Goal: Information Seeking & Learning: Learn about a topic

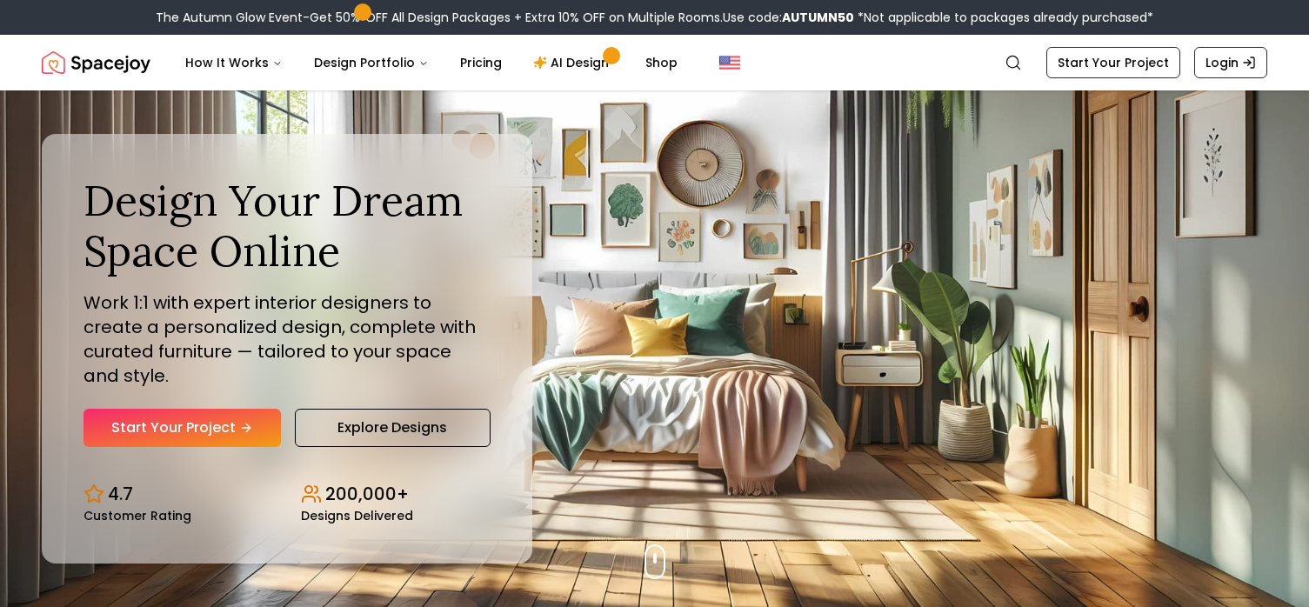
scroll to position [0, 84]
click at [1218, 78] on link "Login" at bounding box center [1230, 62] width 73 height 31
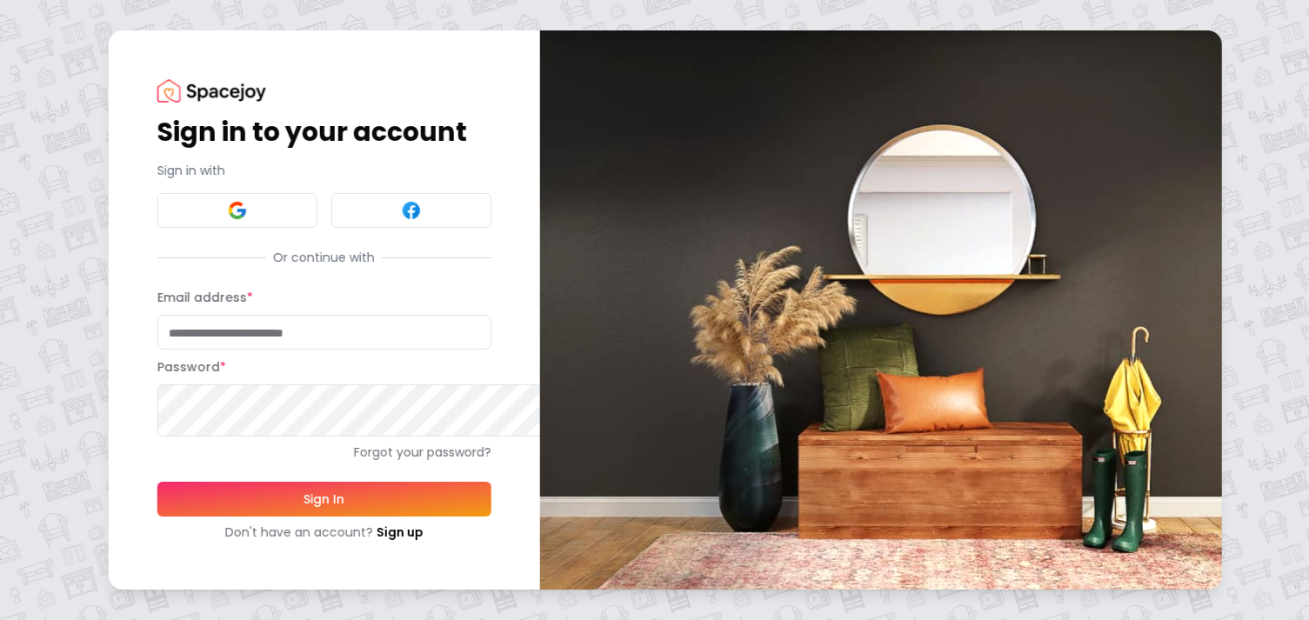
type input "**********"
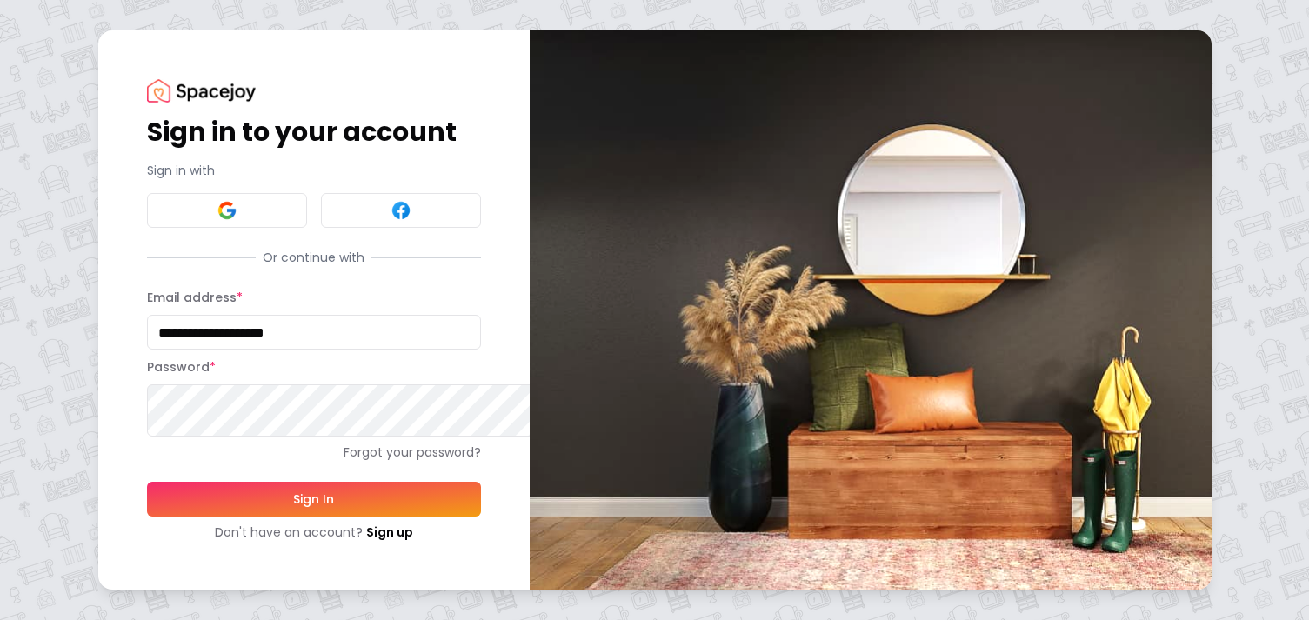
scroll to position [144, 0]
click at [437, 517] on button "Sign In" at bounding box center [314, 499] width 334 height 35
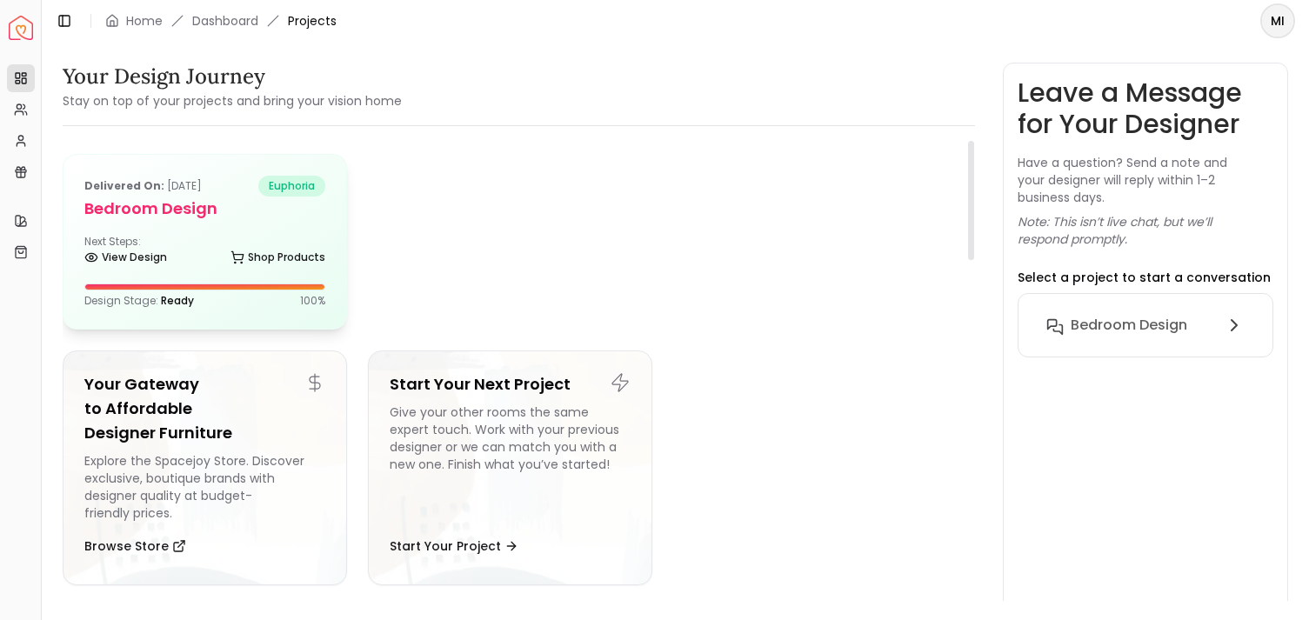
click at [219, 329] on div "Delivered on: Apr 07, 2021 euphoria Bedroom Design Next Steps: View Design Shop…" at bounding box center [204, 242] width 283 height 174
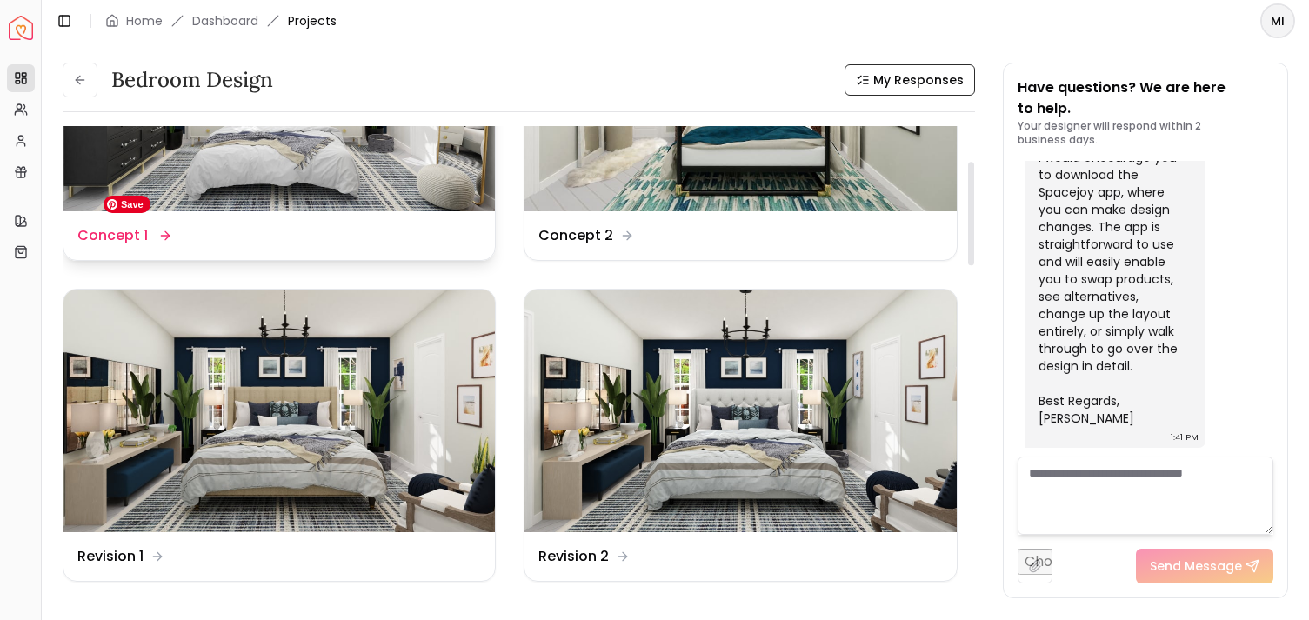
scroll to position [143, 0]
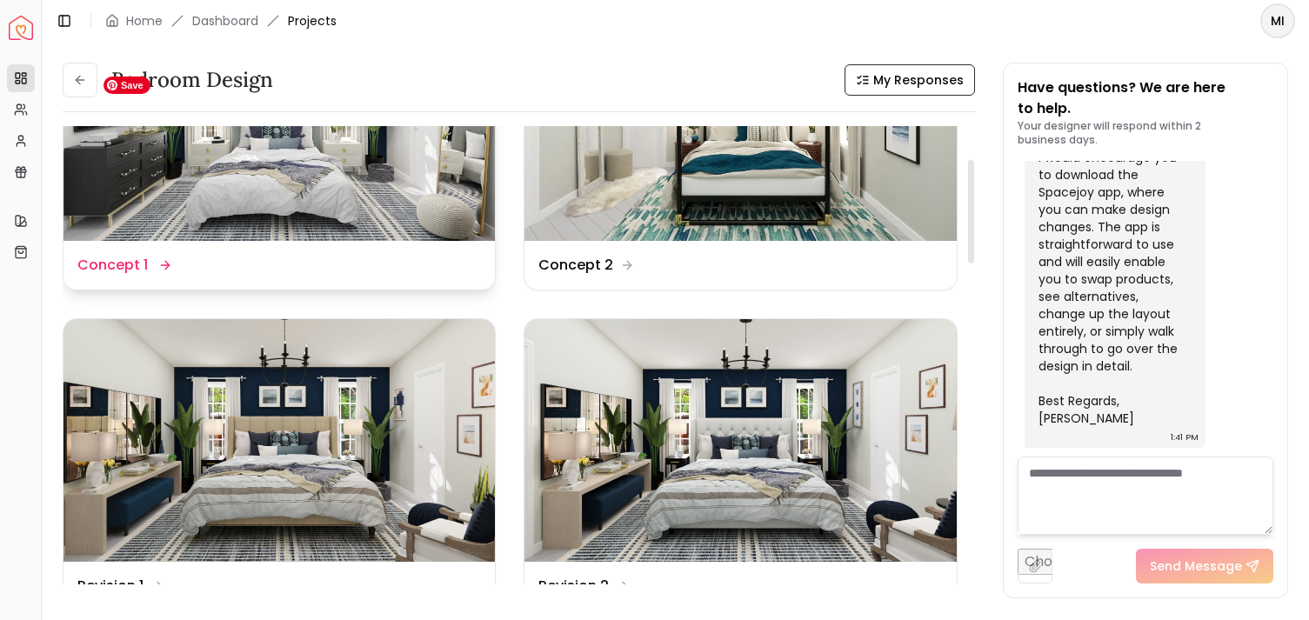
click at [364, 241] on img at bounding box center [278, 119] width 431 height 243
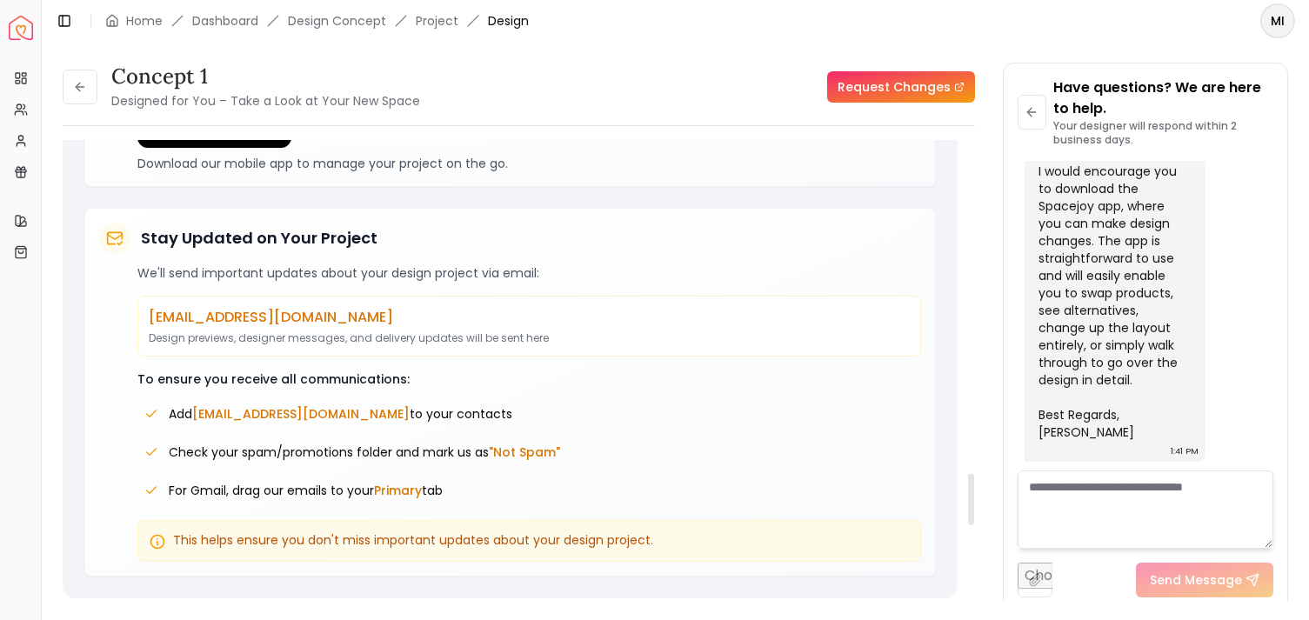
scroll to position [2834, 0]
click at [97, 104] on button at bounding box center [80, 87] width 35 height 35
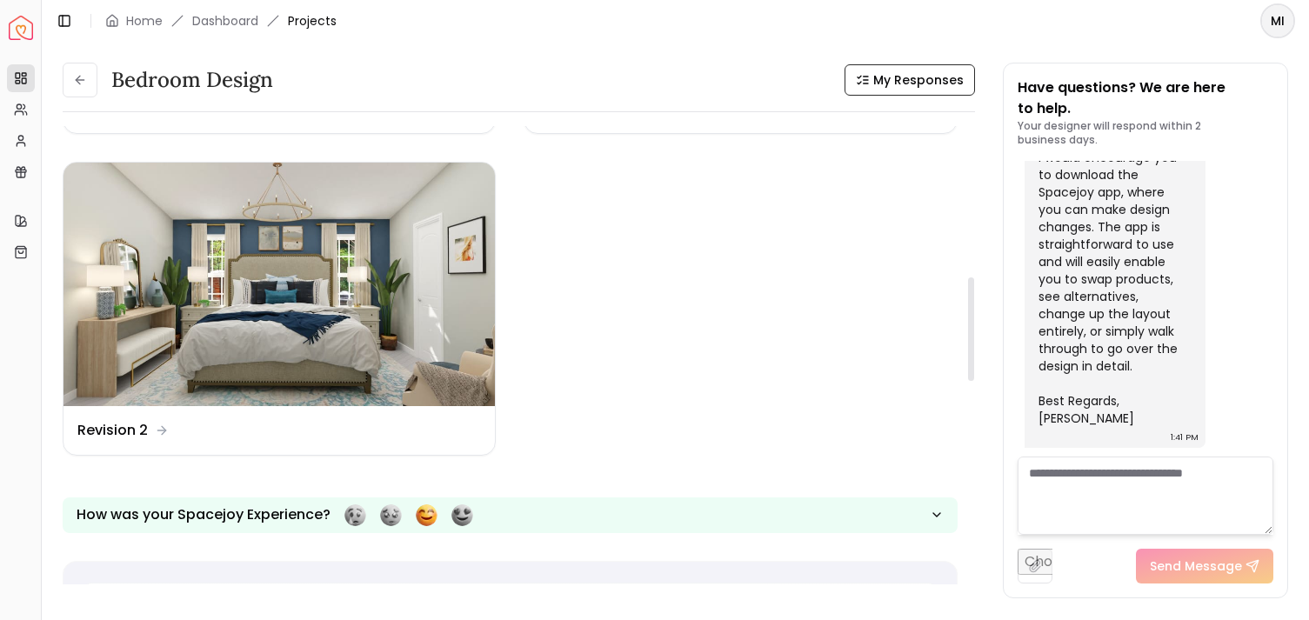
scroll to position [654, 0]
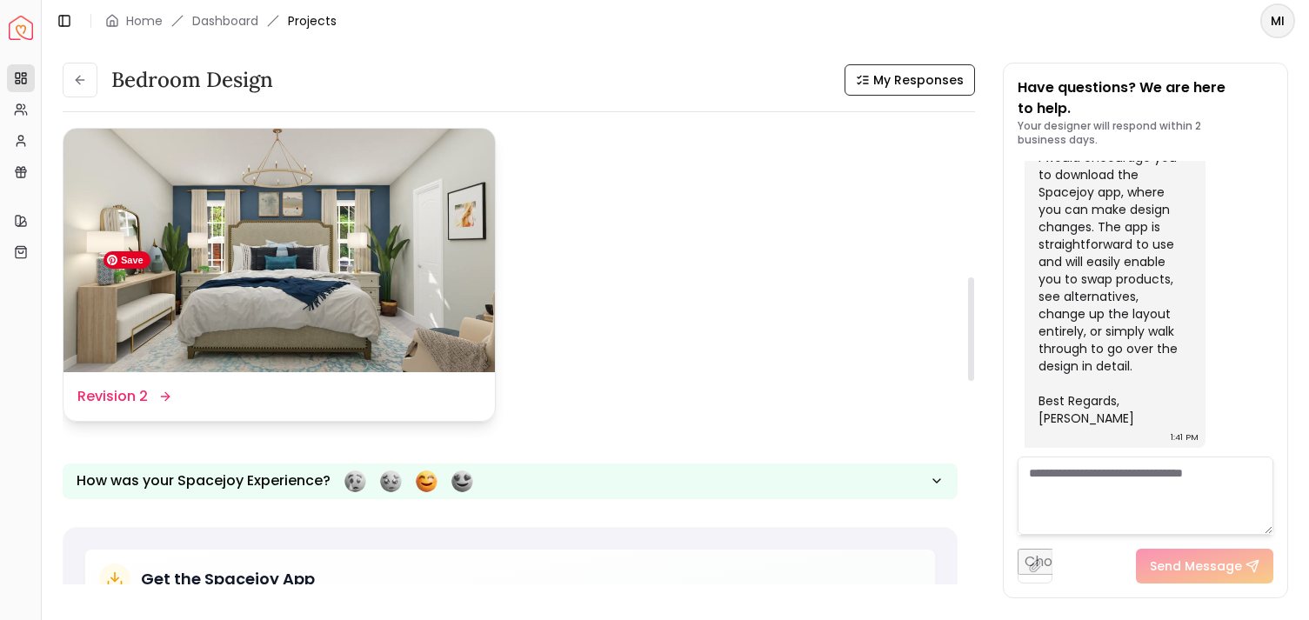
click at [366, 371] on img at bounding box center [278, 250] width 431 height 243
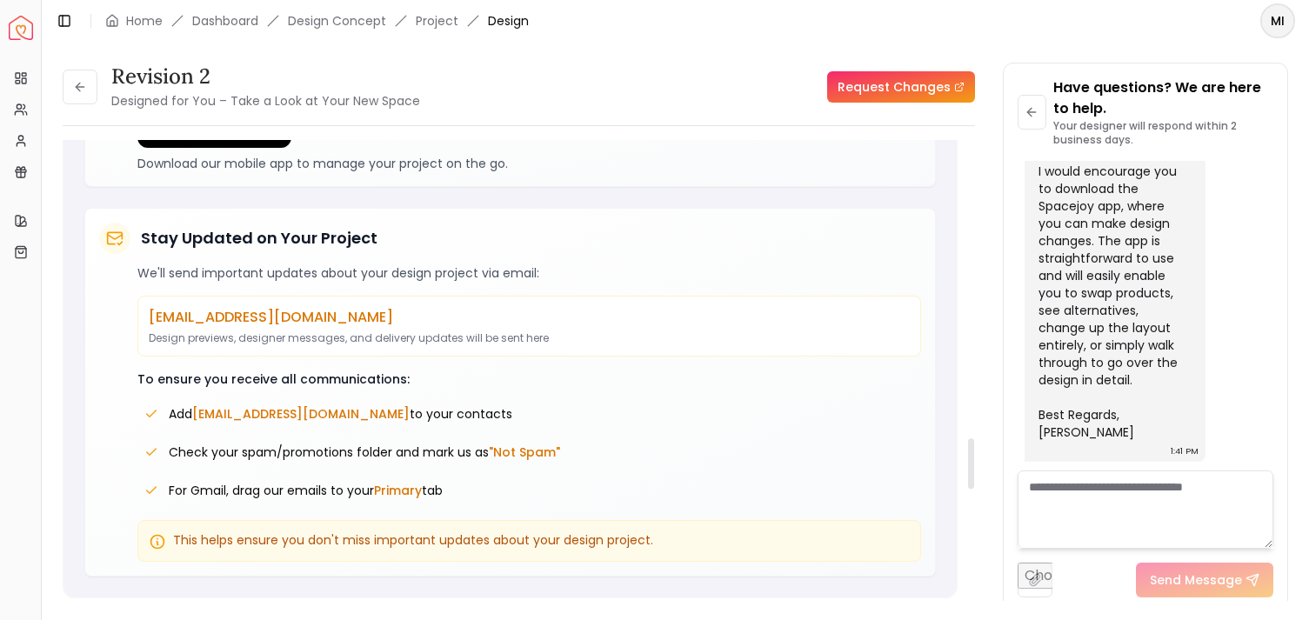
scroll to position [2695, 0]
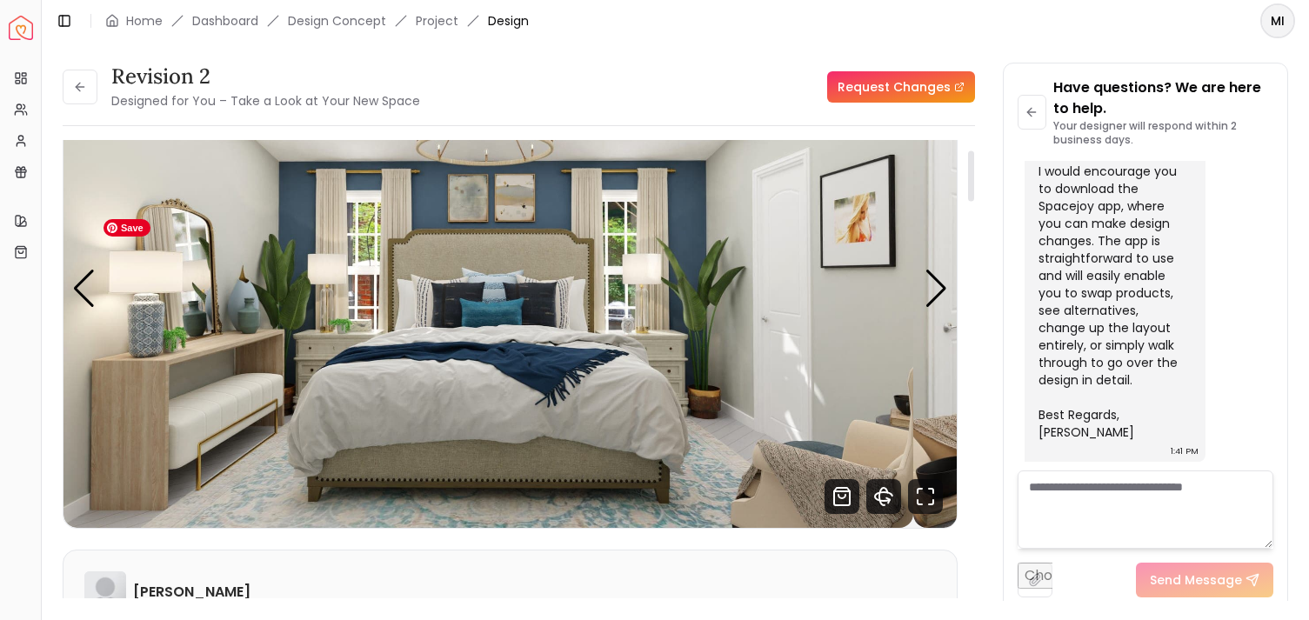
scroll to position [96, 0]
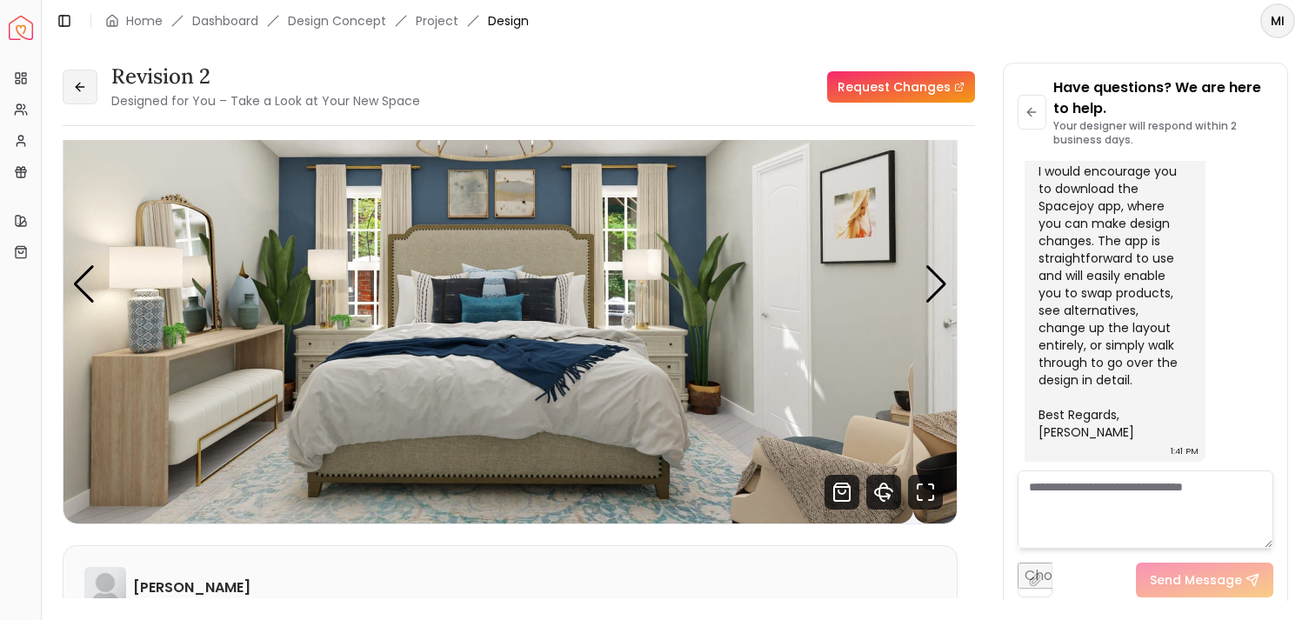
click at [87, 94] on icon at bounding box center [80, 87] width 14 height 14
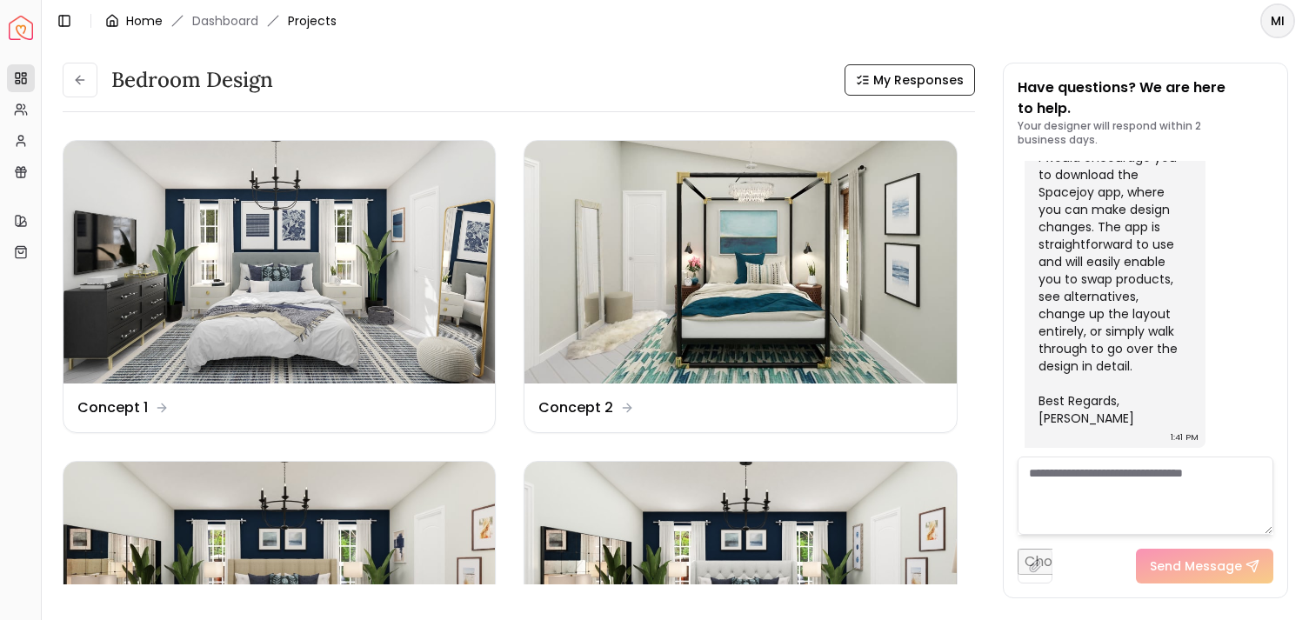
click at [163, 28] on link "Home" at bounding box center [144, 20] width 37 height 17
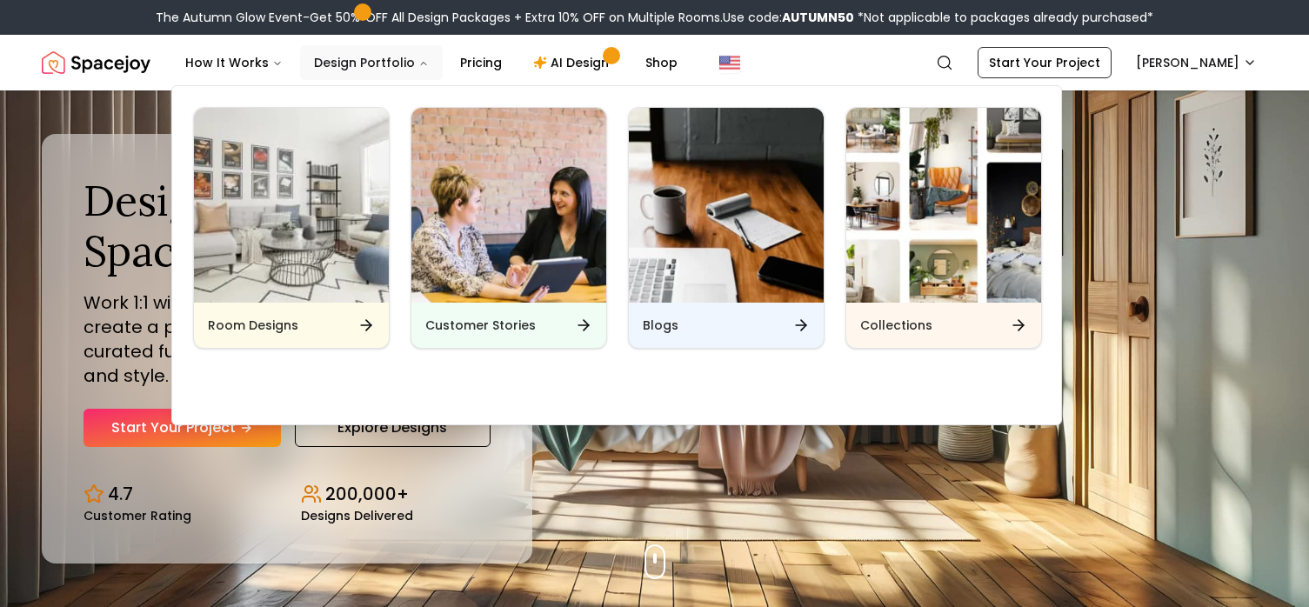
click at [443, 80] on button "Design Portfolio" at bounding box center [371, 62] width 143 height 35
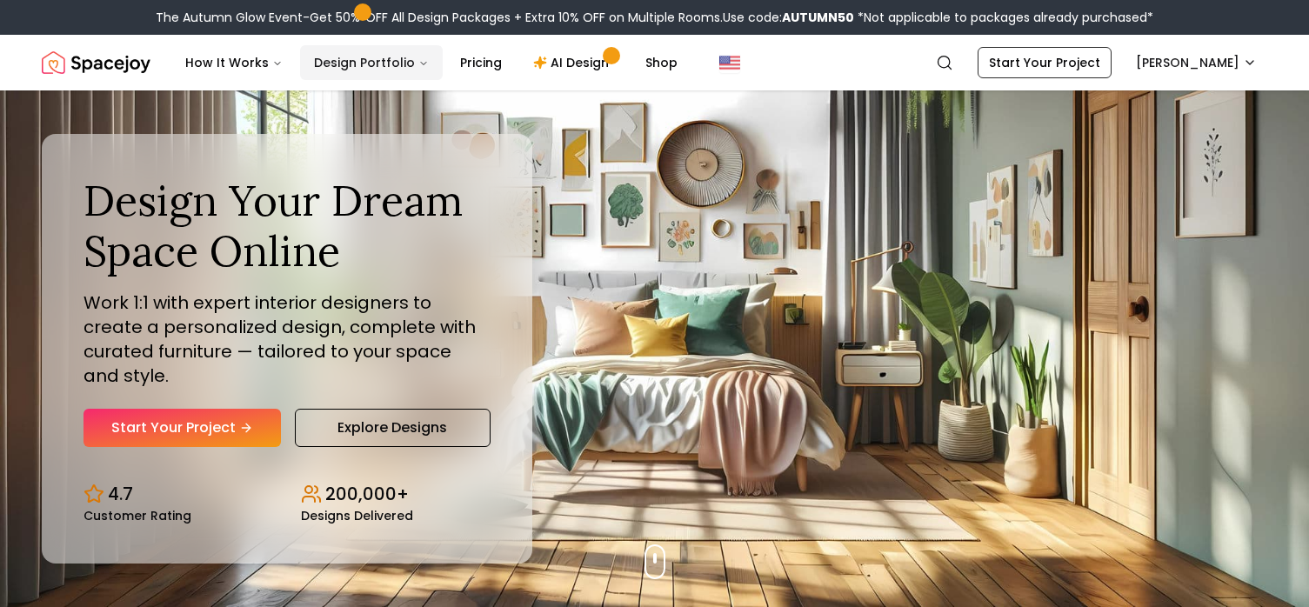
click at [443, 80] on button "Design Portfolio" at bounding box center [371, 62] width 143 height 35
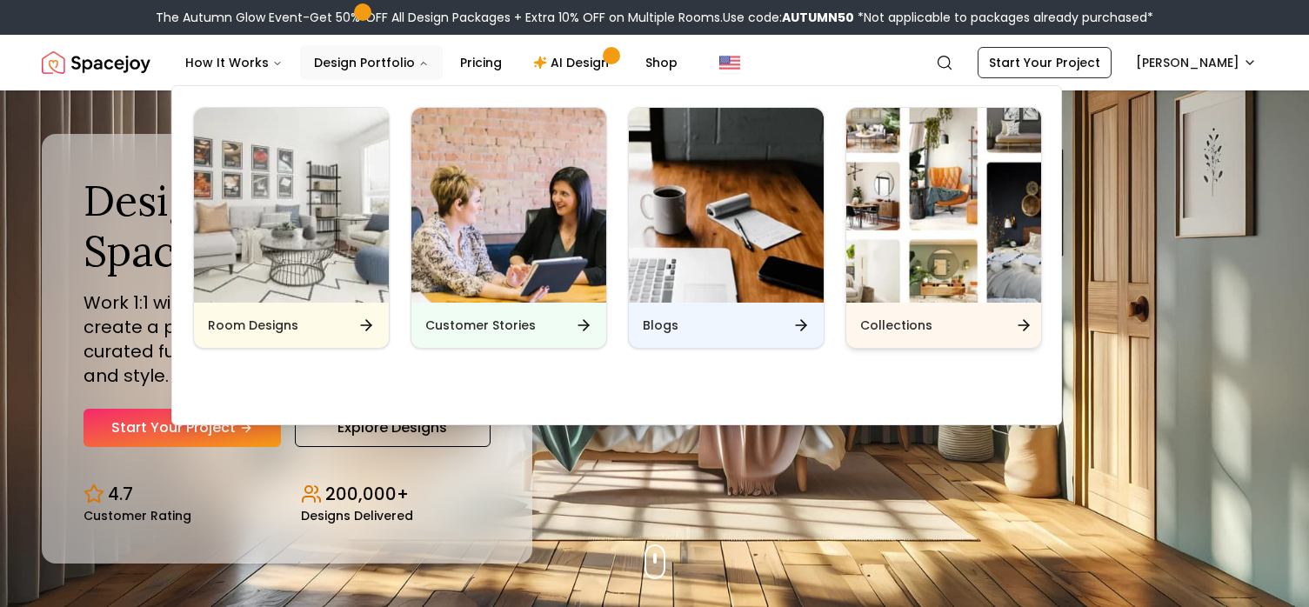
click at [931, 334] on h6 "Collections" at bounding box center [896, 325] width 72 height 17
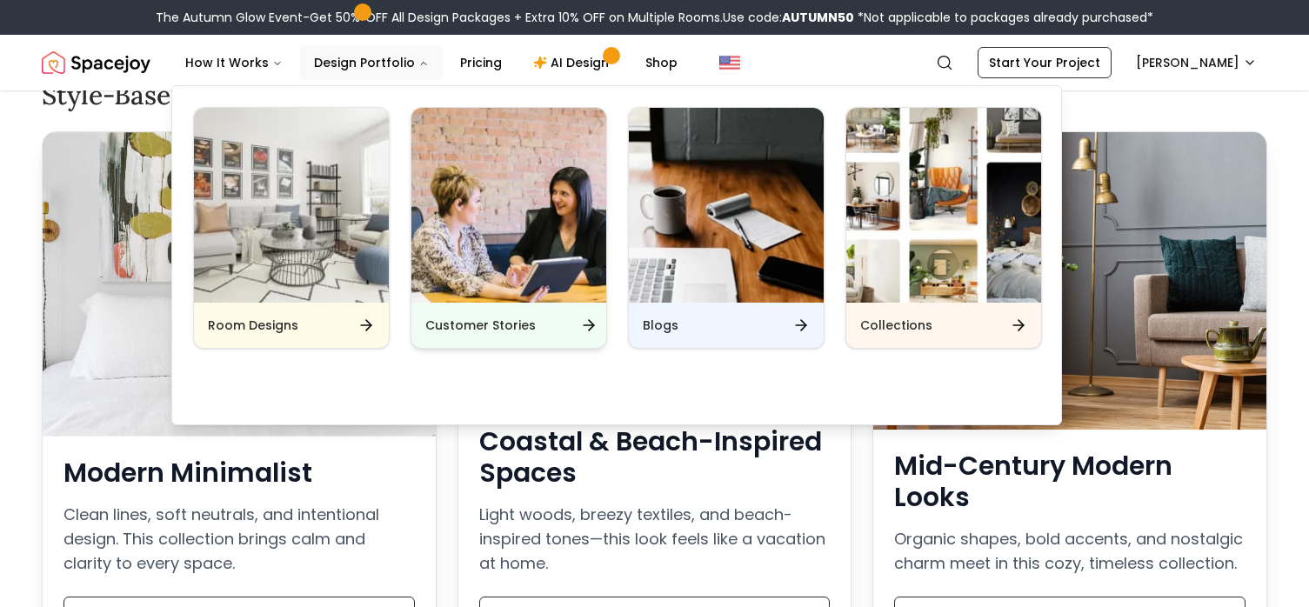
scroll to position [306, 0]
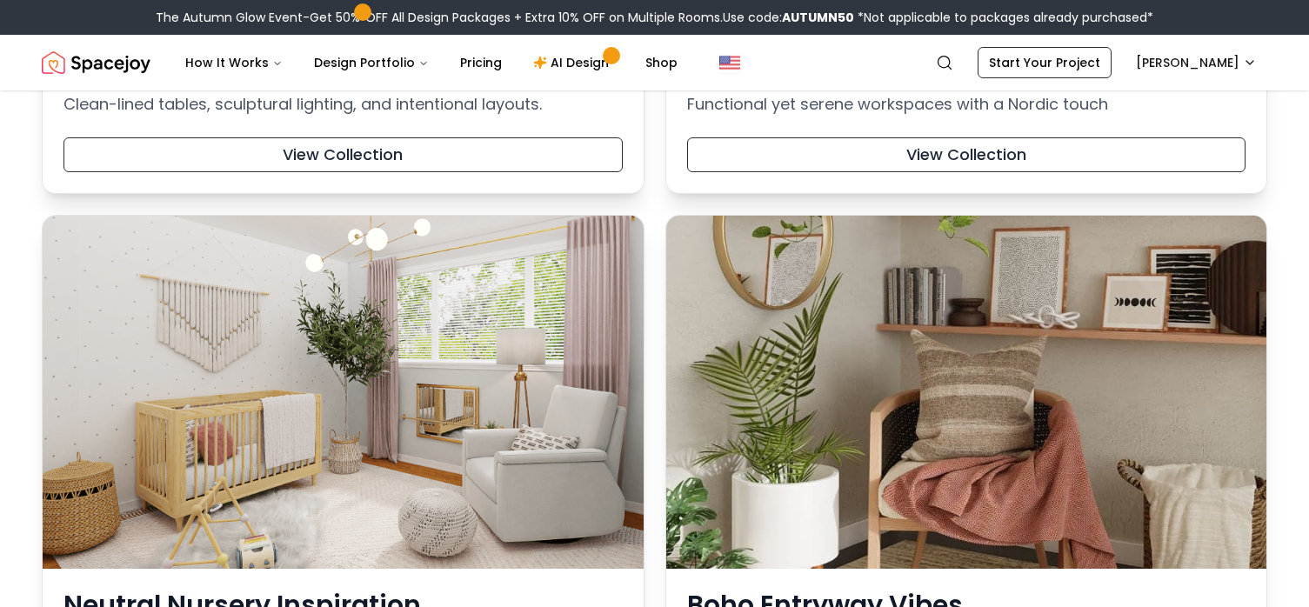
scroll to position [4758, 0]
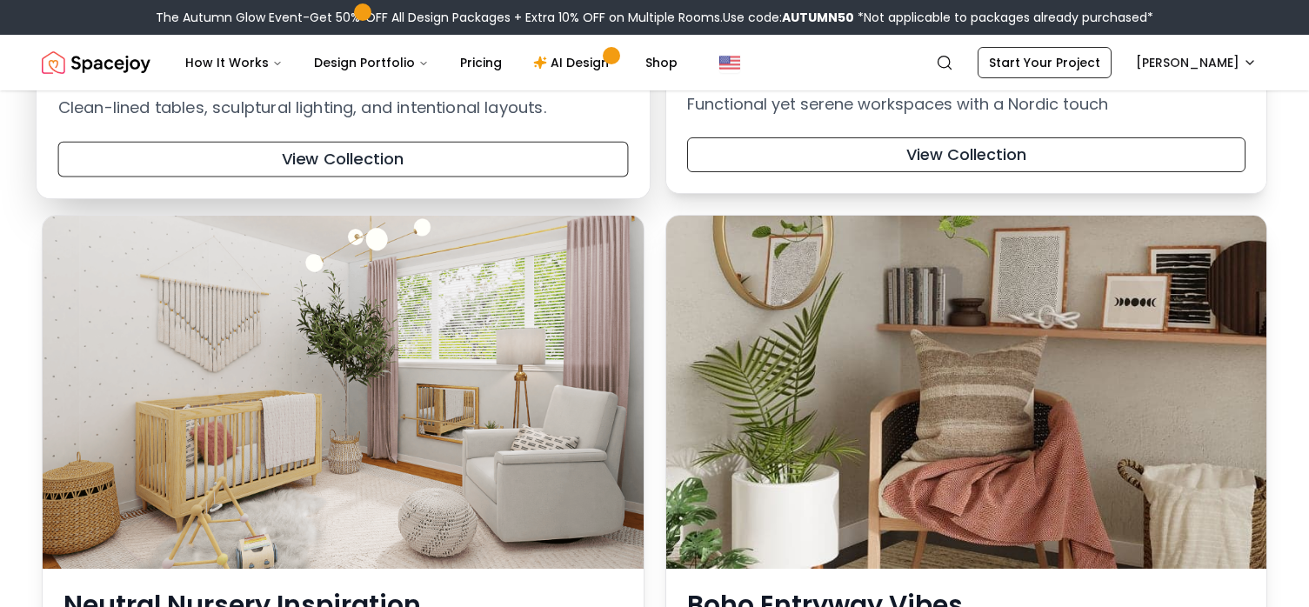
click at [495, 82] on h3 "Minimalist Dining Room Looks" at bounding box center [343, 66] width 570 height 32
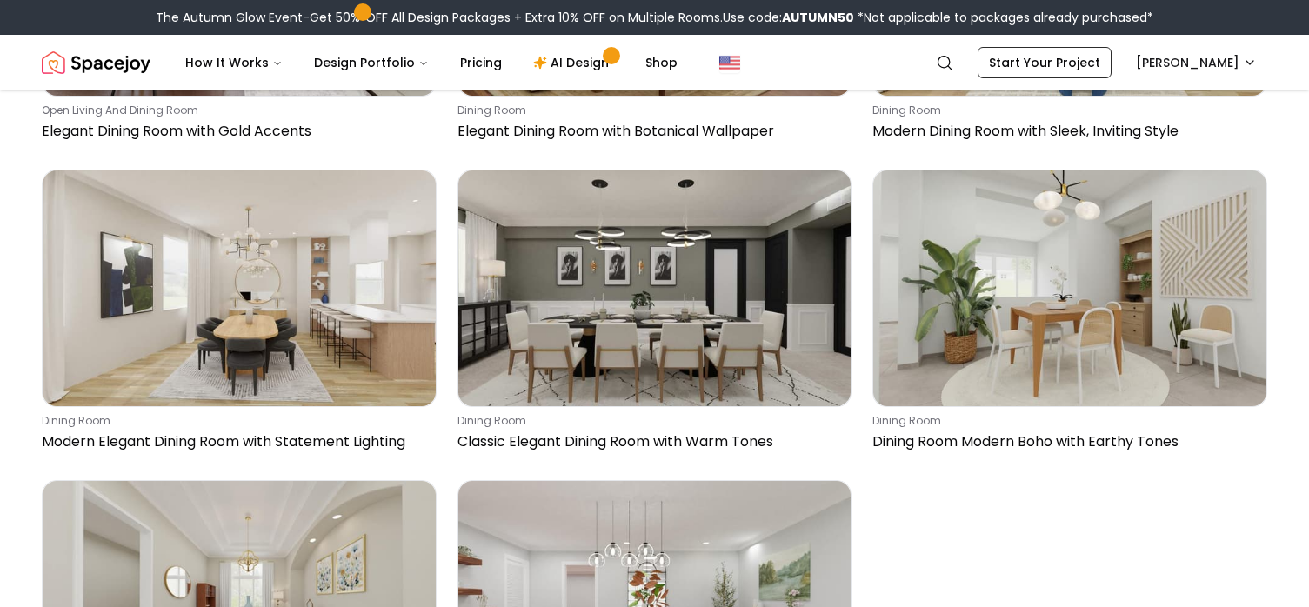
scroll to position [2245, 6]
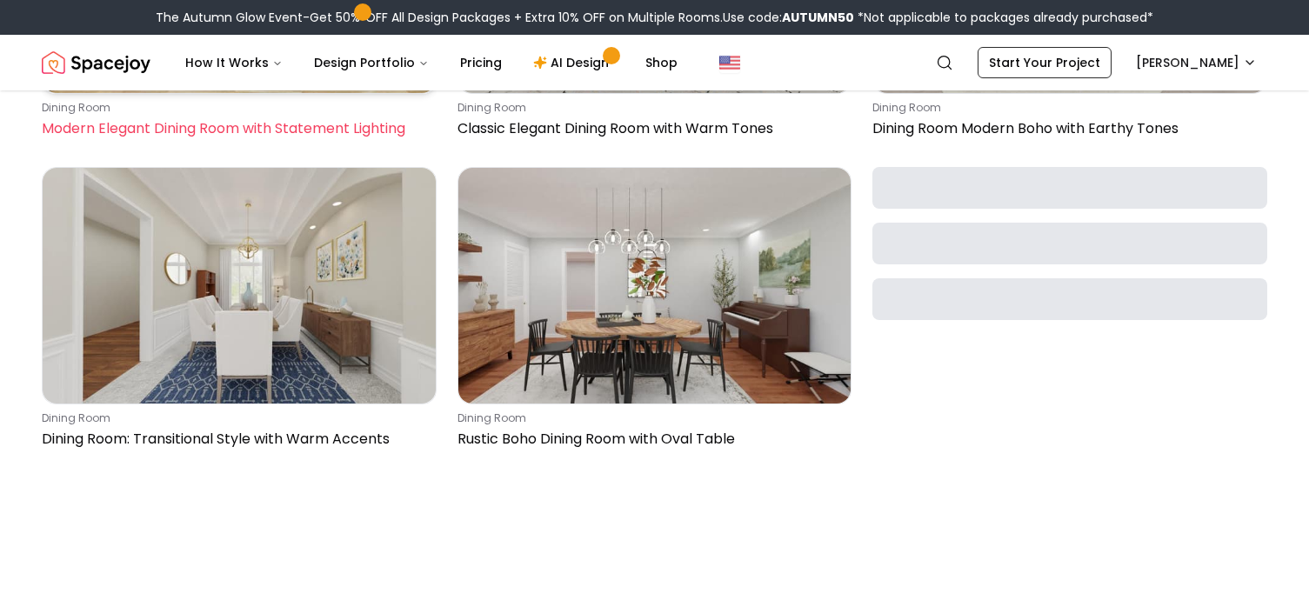
scroll to position [2565, 6]
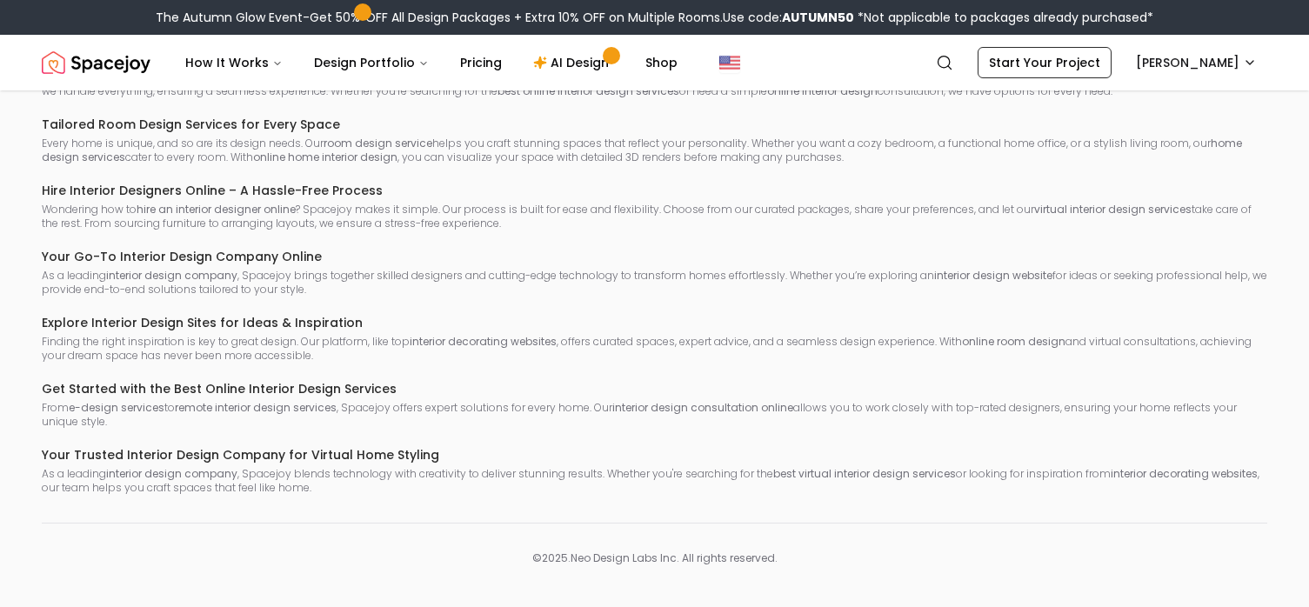
scroll to position [6751, 2]
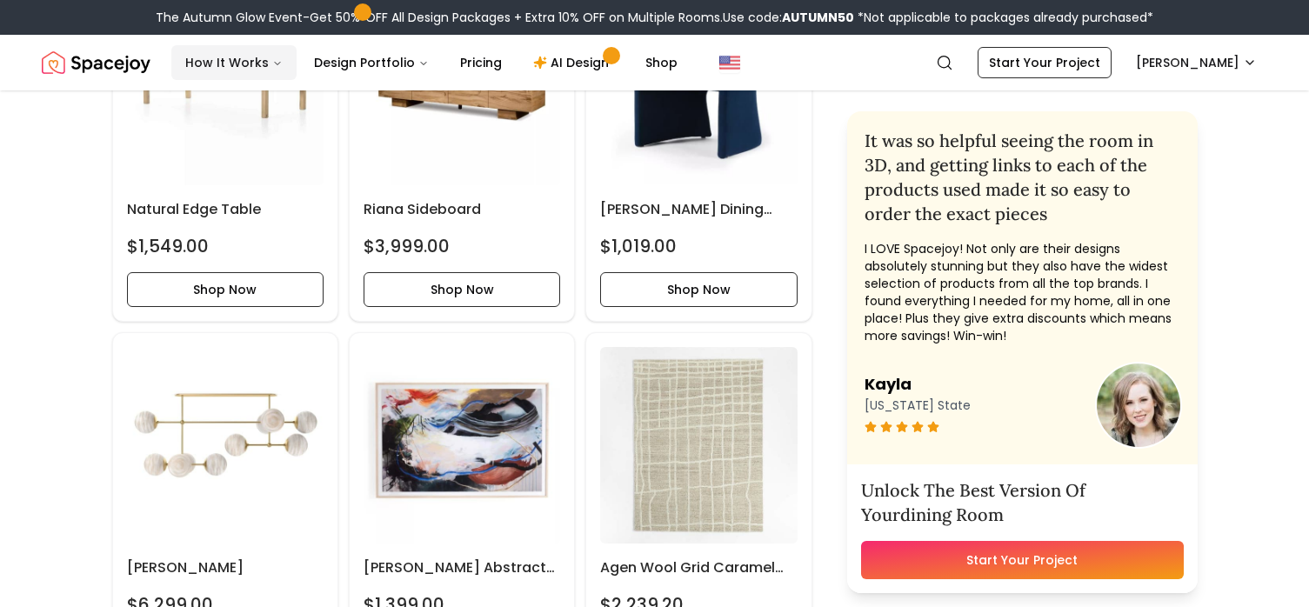
scroll to position [735, 91]
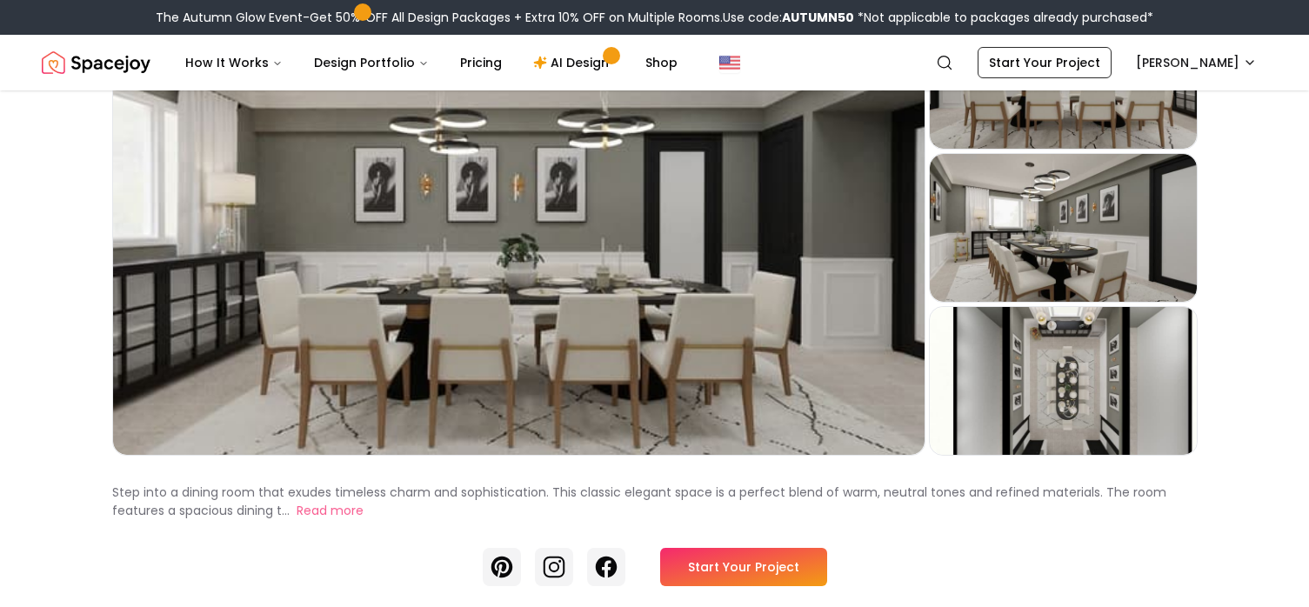
scroll to position [175, 0]
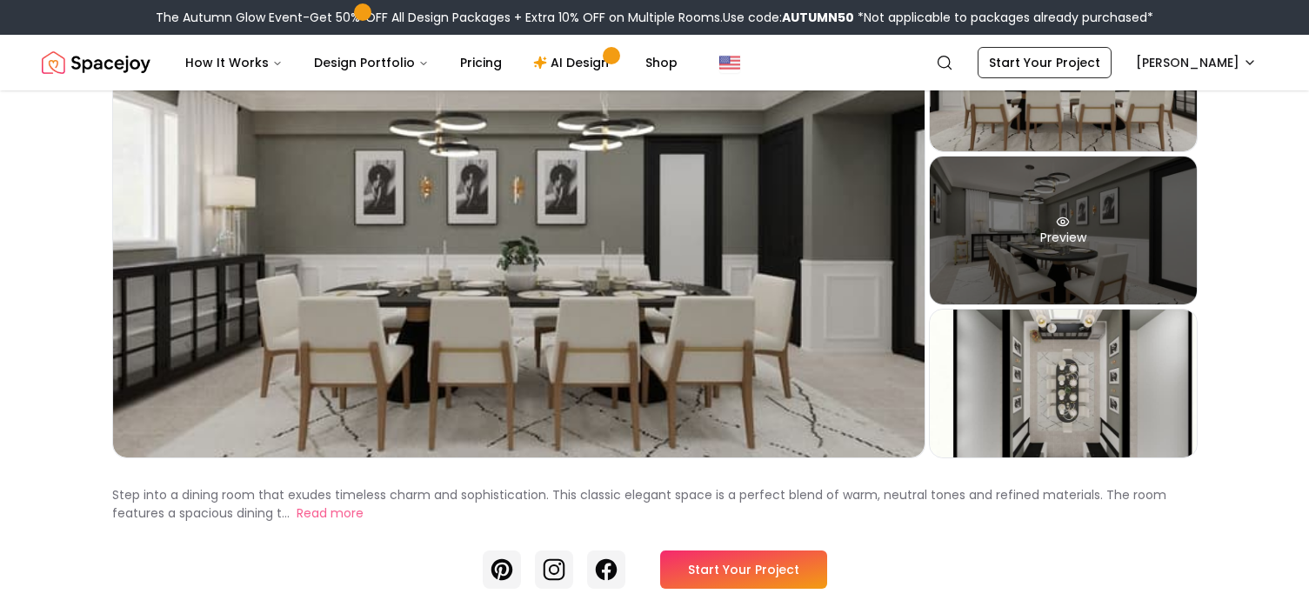
click at [1080, 304] on div "Preview" at bounding box center [1063, 231] width 267 height 148
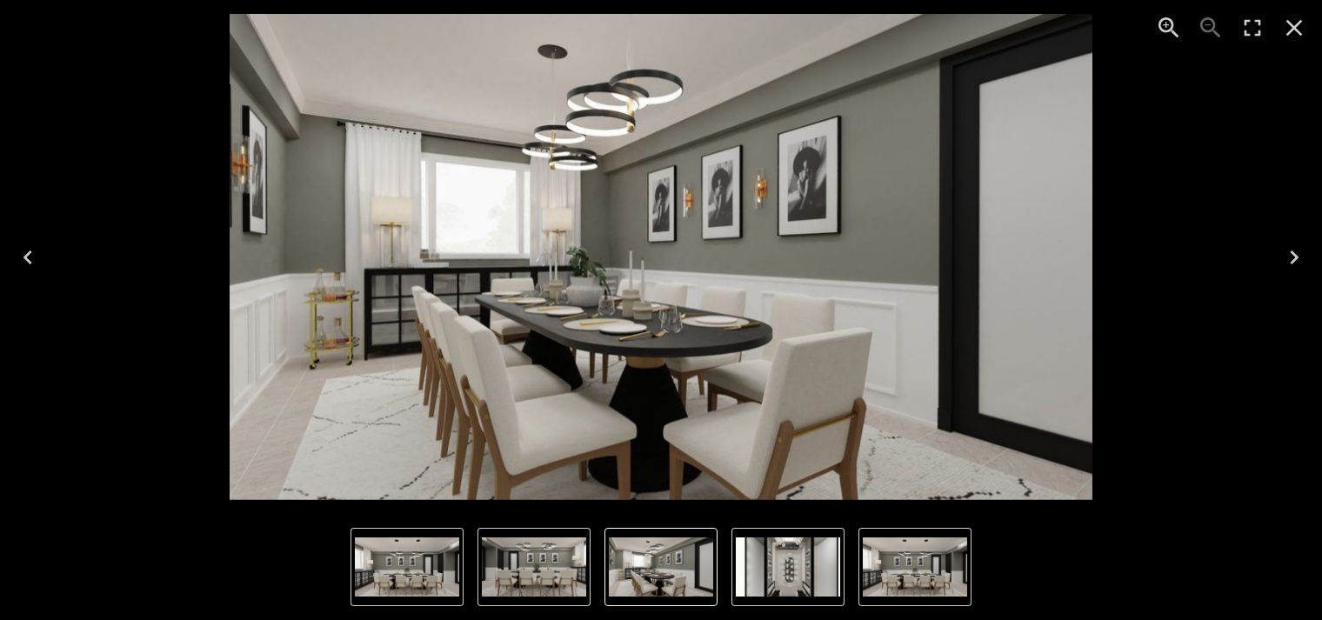
click at [1292, 262] on icon "Next" at bounding box center [1294, 257] width 9 height 14
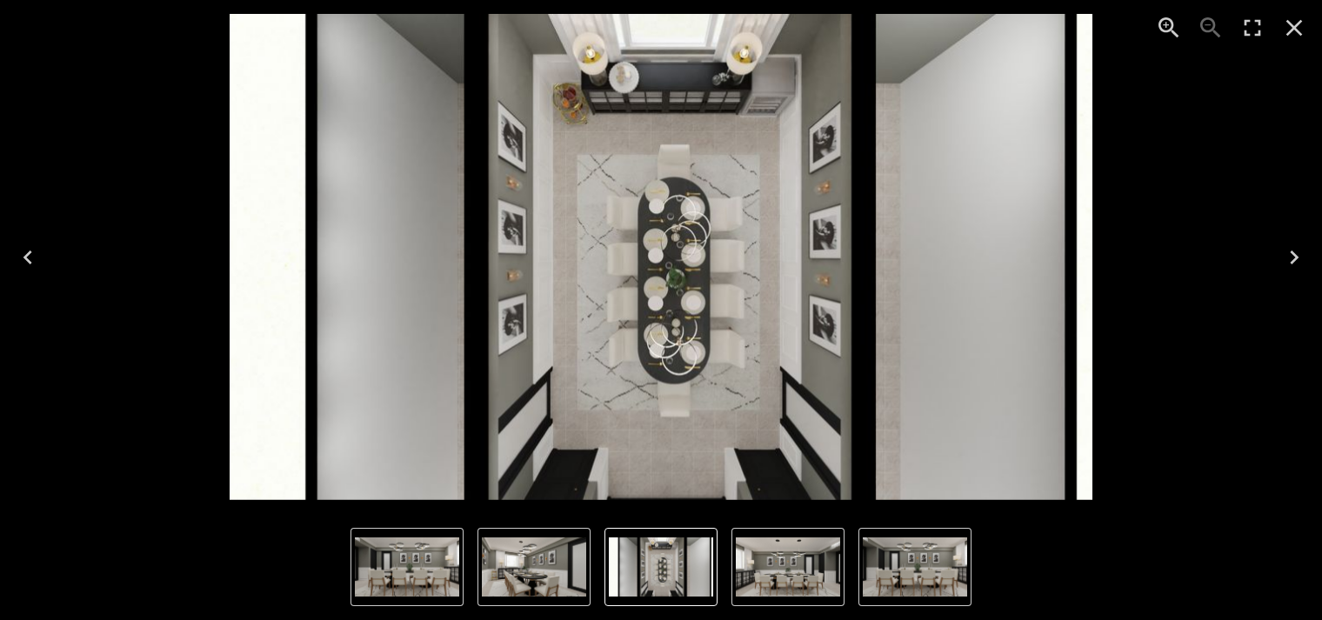
click at [1292, 262] on icon "Next" at bounding box center [1294, 257] width 9 height 14
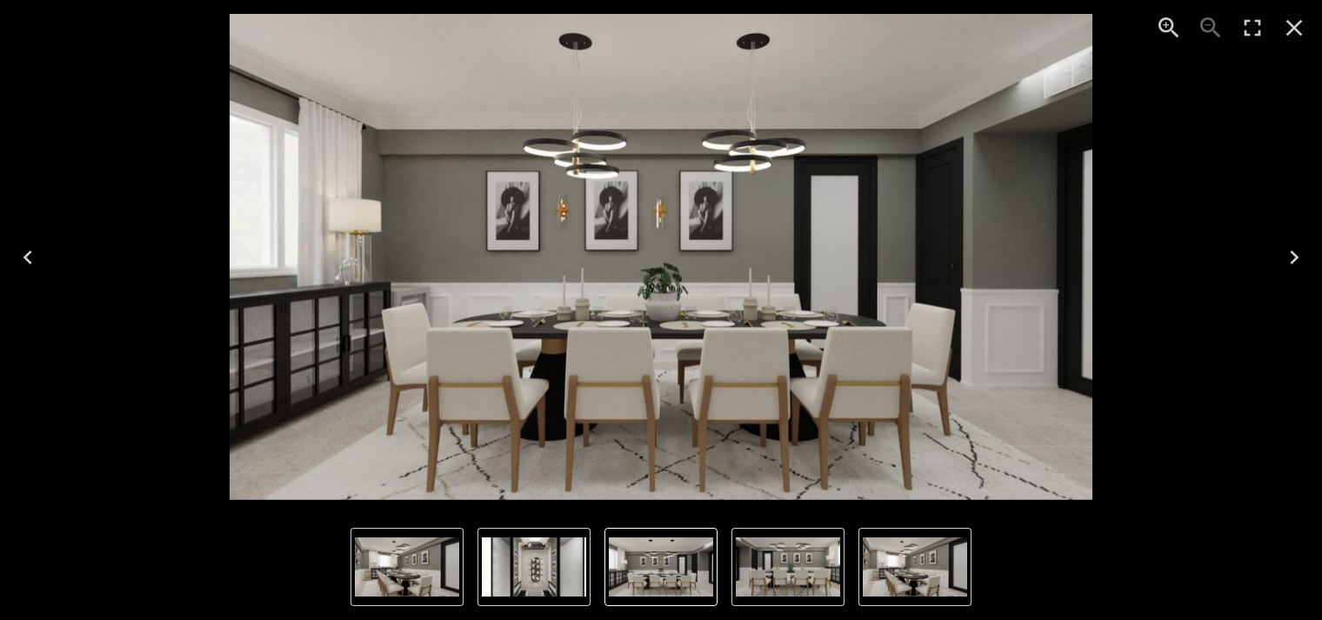
click at [1292, 267] on icon "Next" at bounding box center [1294, 258] width 28 height 28
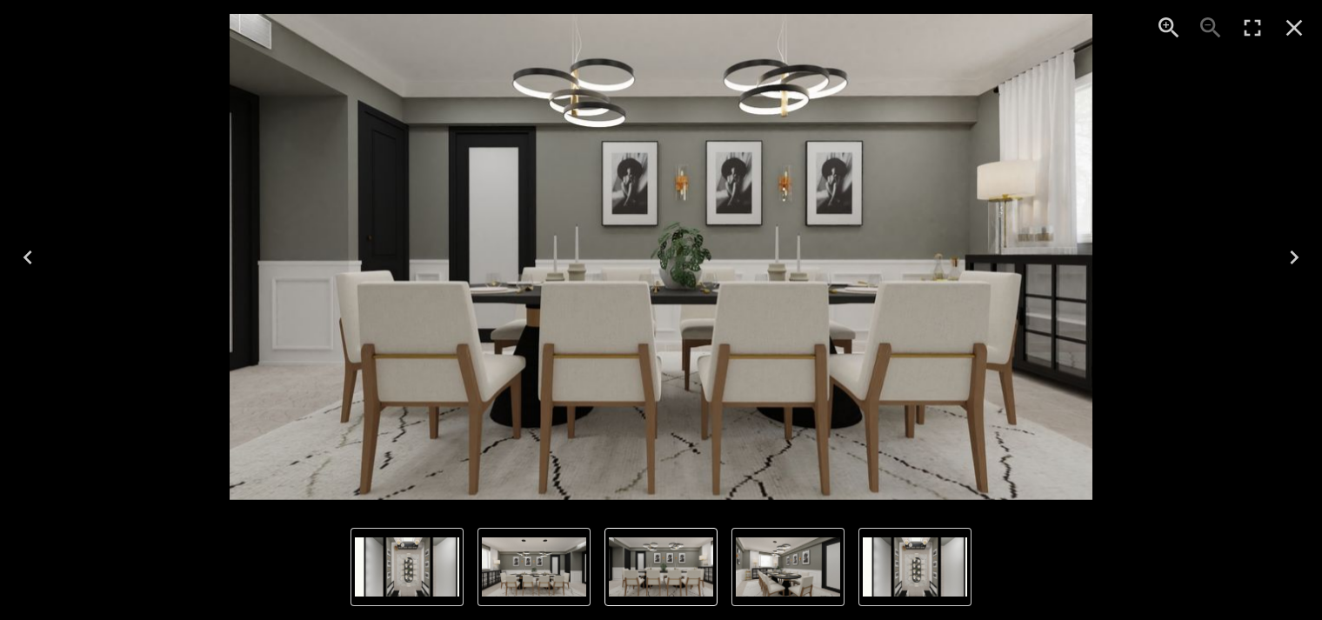
click at [1295, 25] on icon "Close" at bounding box center [1294, 28] width 17 height 17
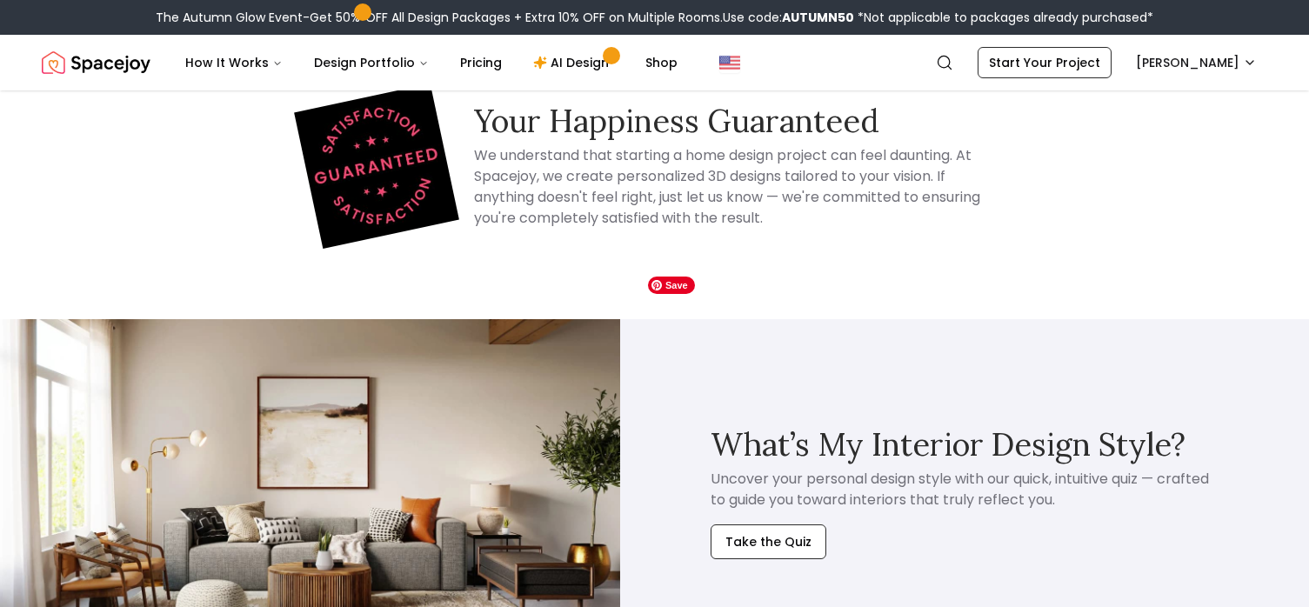
scroll to position [4876, 0]
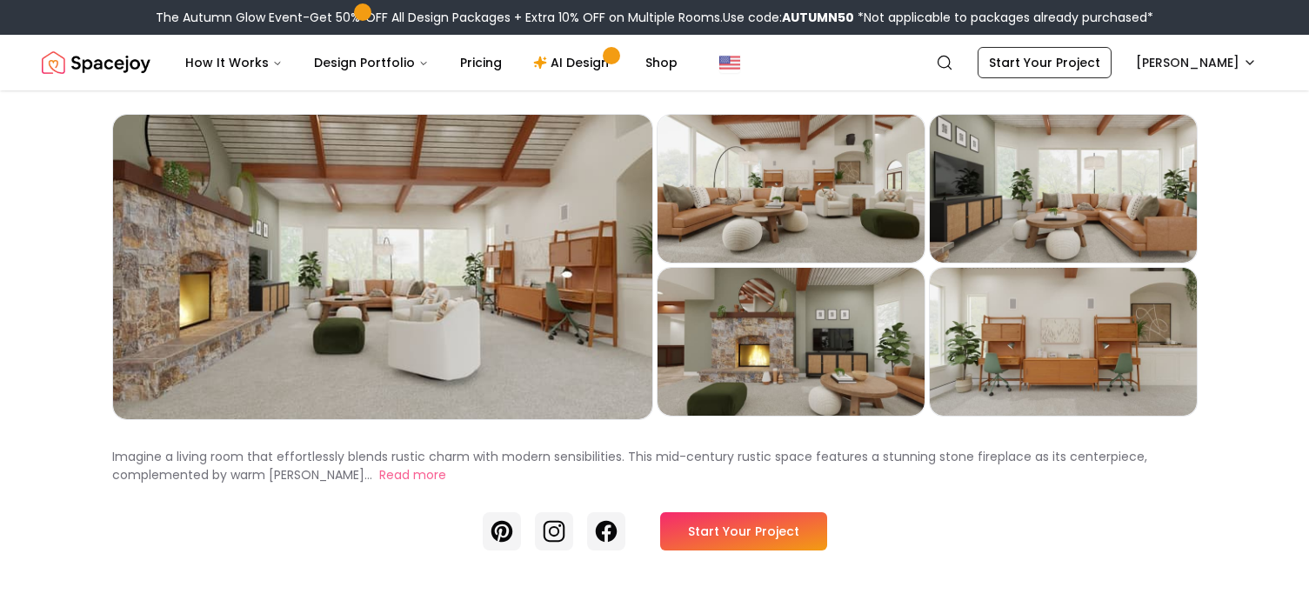
click at [531, 408] on div "Preview" at bounding box center [382, 267] width 539 height 304
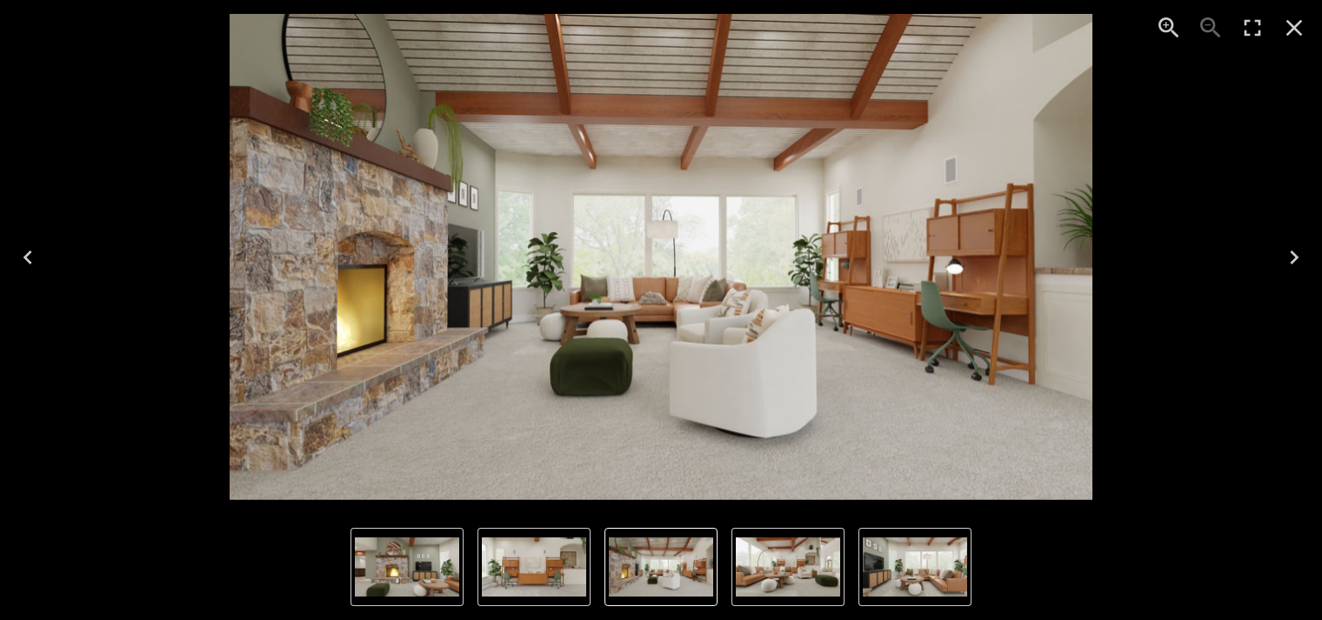
click at [1292, 258] on icon "Next" at bounding box center [1294, 258] width 28 height 28
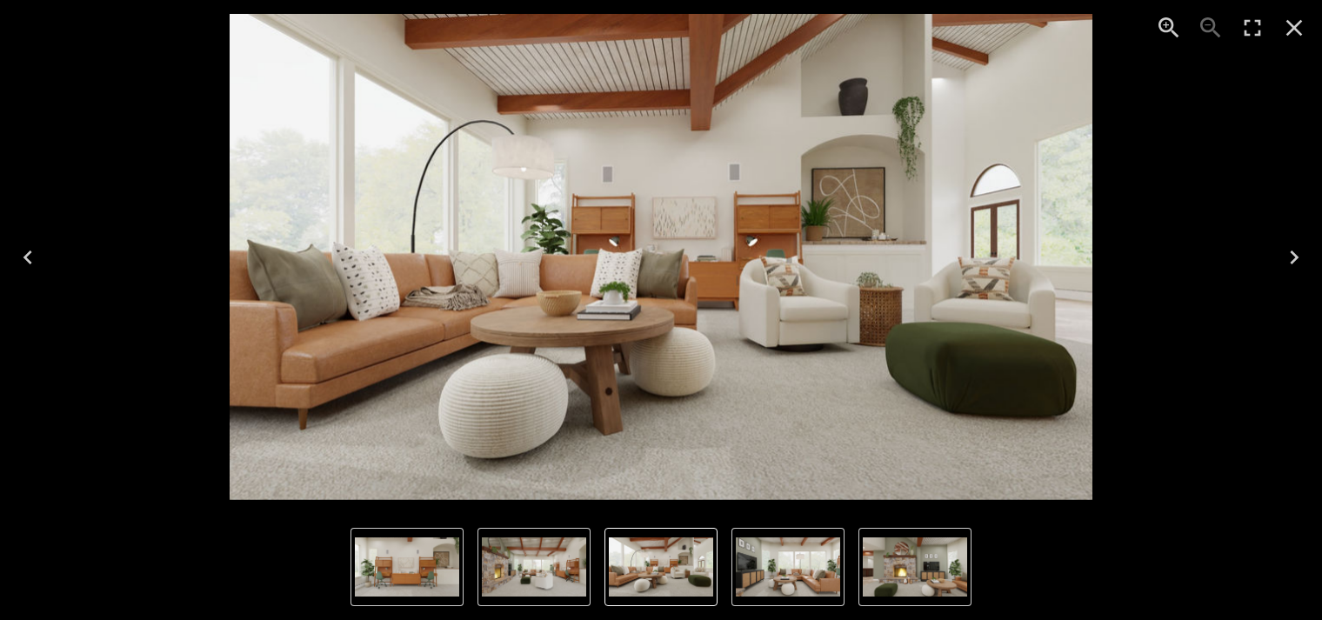
click at [1292, 258] on icon "Next" at bounding box center [1294, 258] width 28 height 28
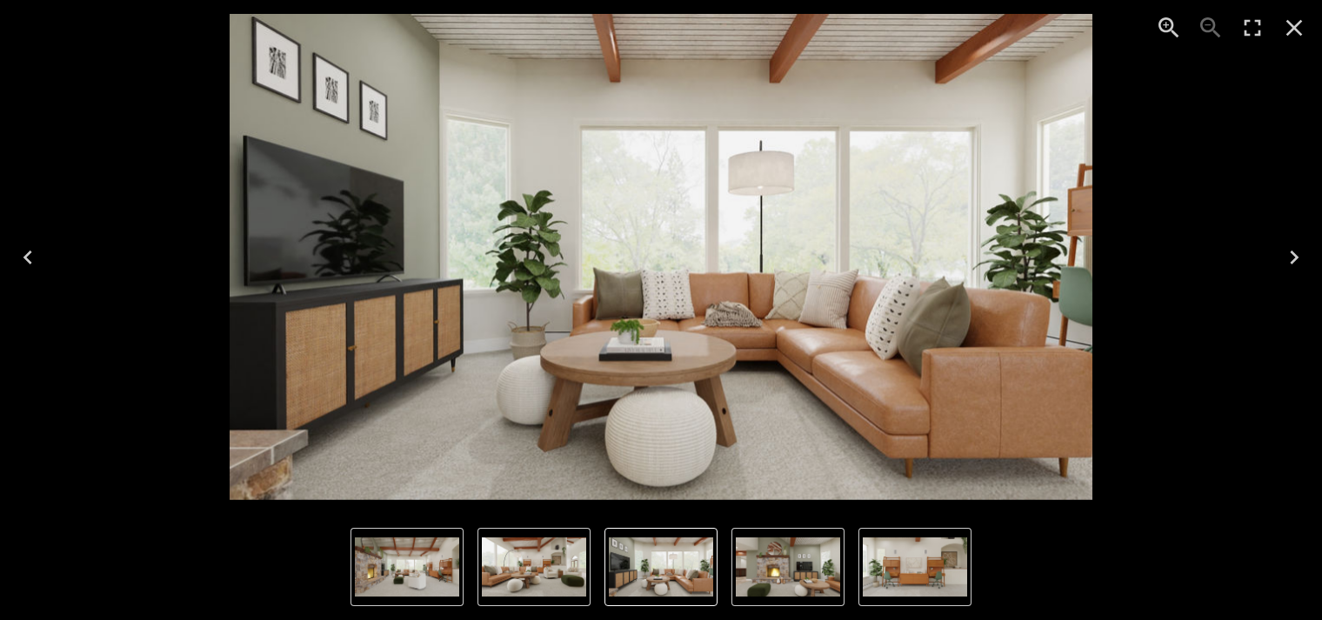
click at [1292, 258] on icon "Next" at bounding box center [1294, 258] width 28 height 28
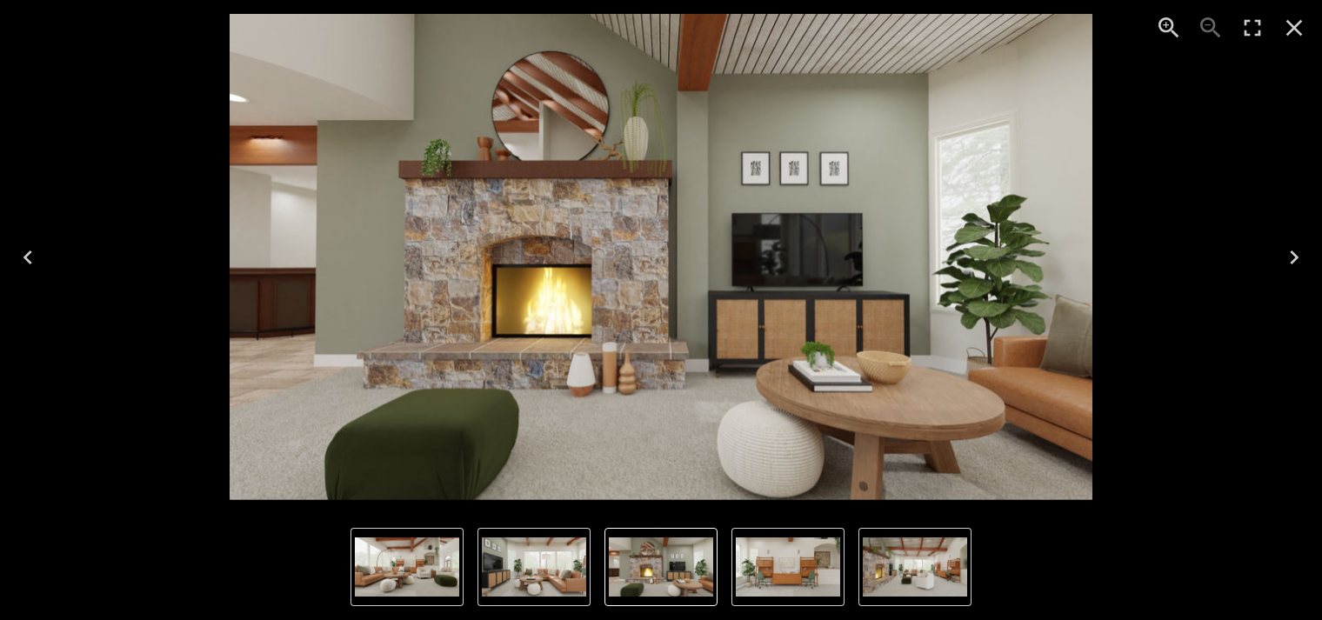
click at [1292, 258] on icon "Next" at bounding box center [1294, 258] width 28 height 28
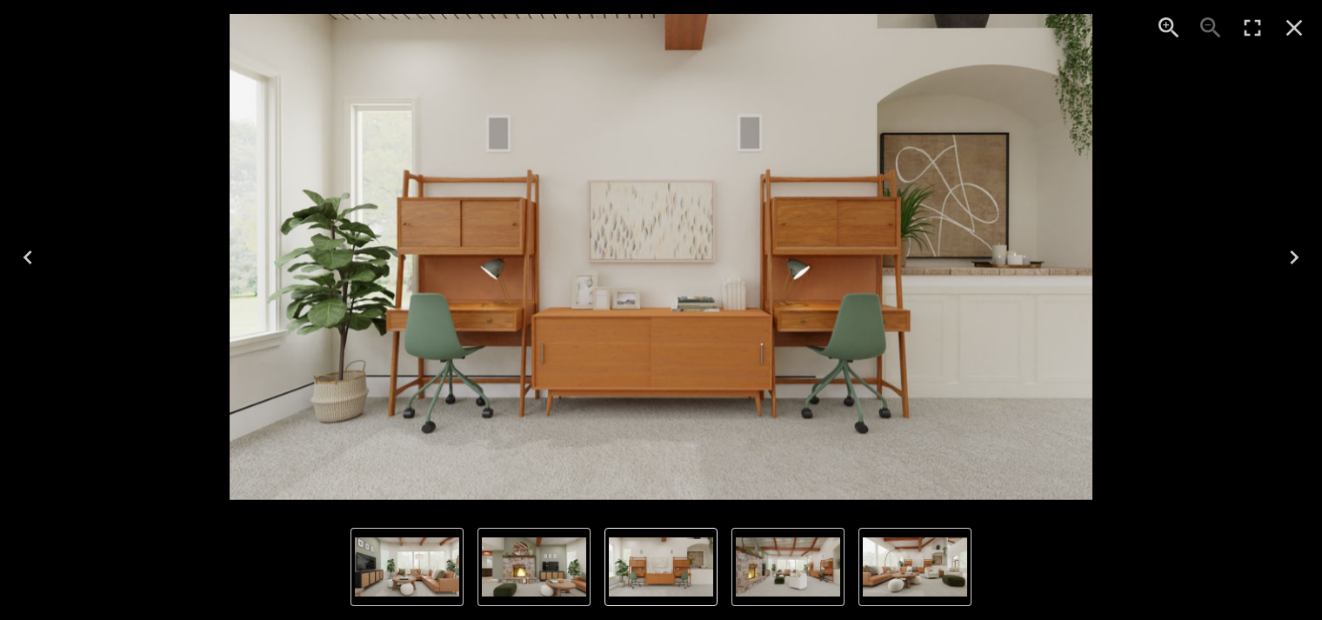
click at [1292, 258] on icon "Next" at bounding box center [1294, 258] width 28 height 28
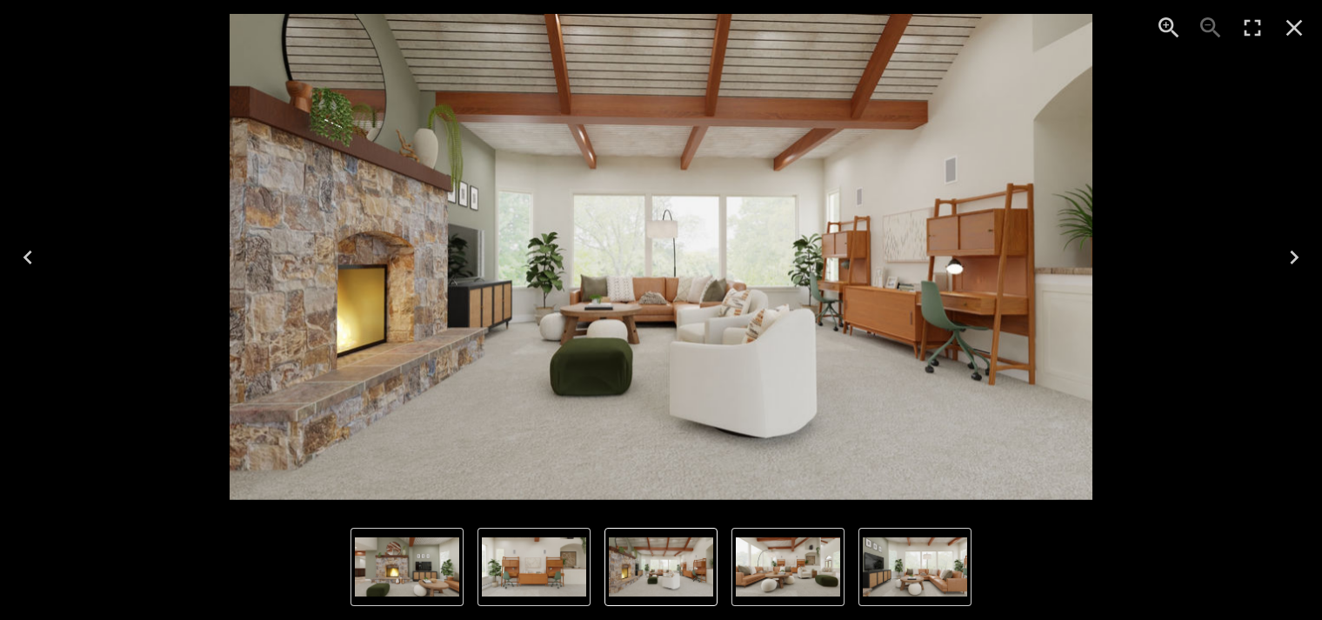
click at [1292, 258] on icon "Next" at bounding box center [1294, 258] width 28 height 28
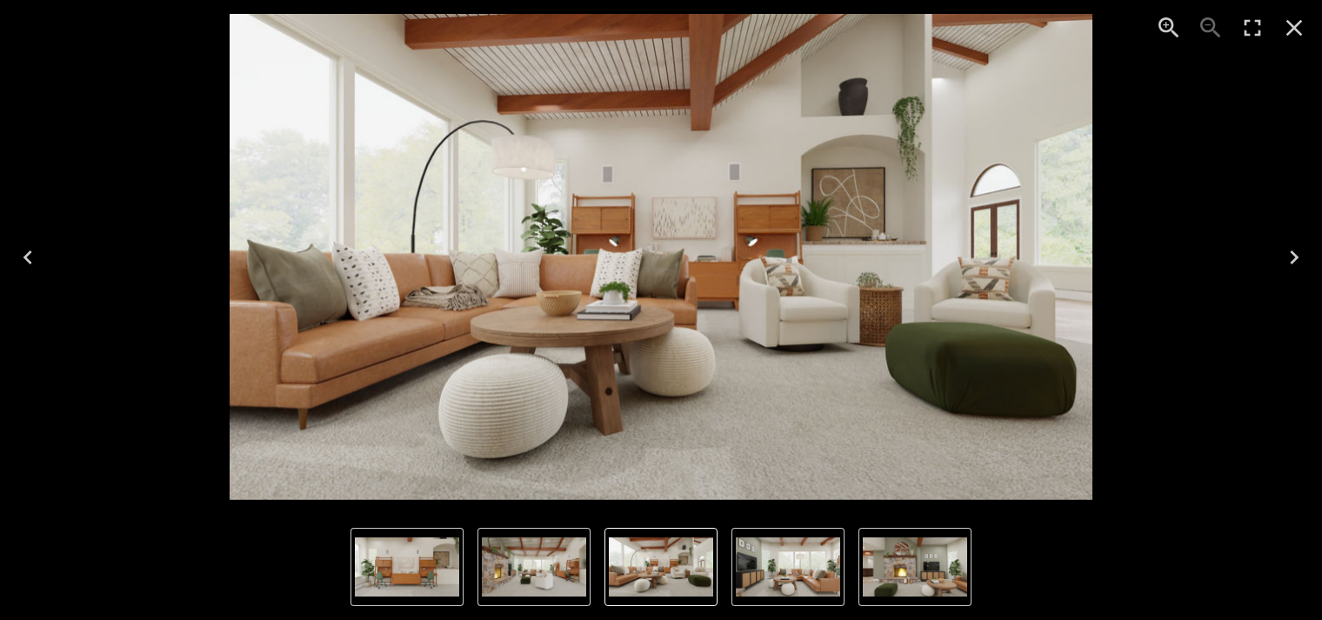
click at [1292, 258] on icon "Next" at bounding box center [1294, 258] width 28 height 28
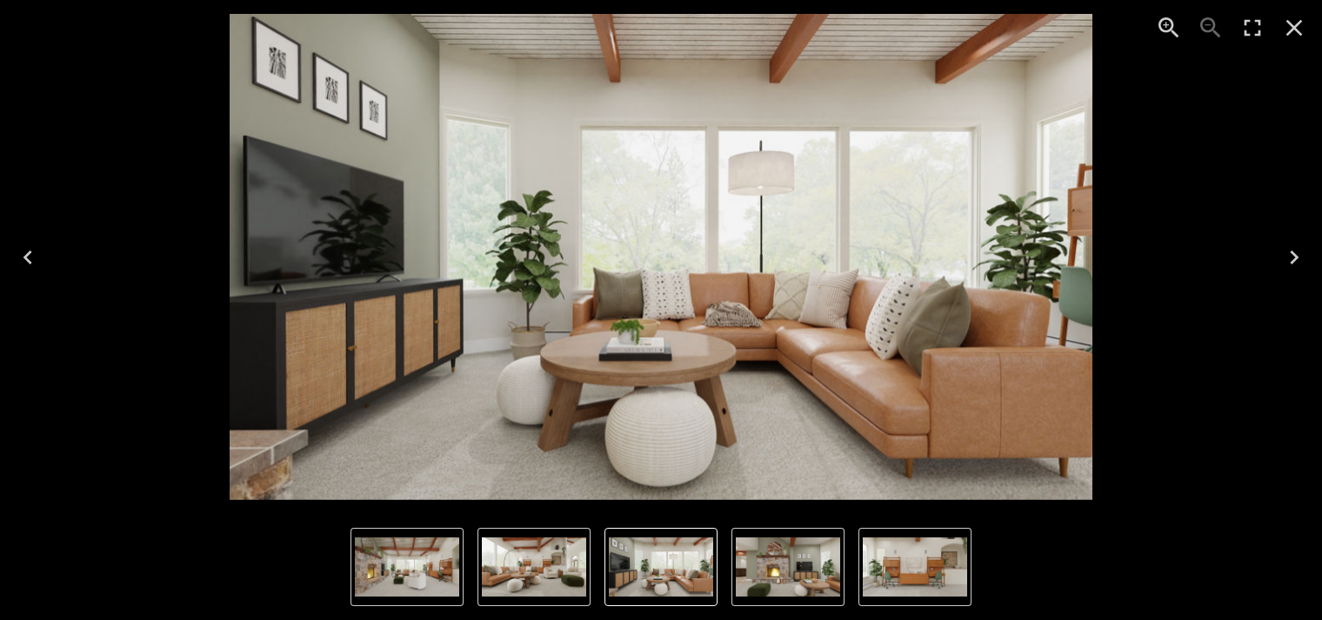
click at [1292, 258] on icon "Next" at bounding box center [1294, 258] width 28 height 28
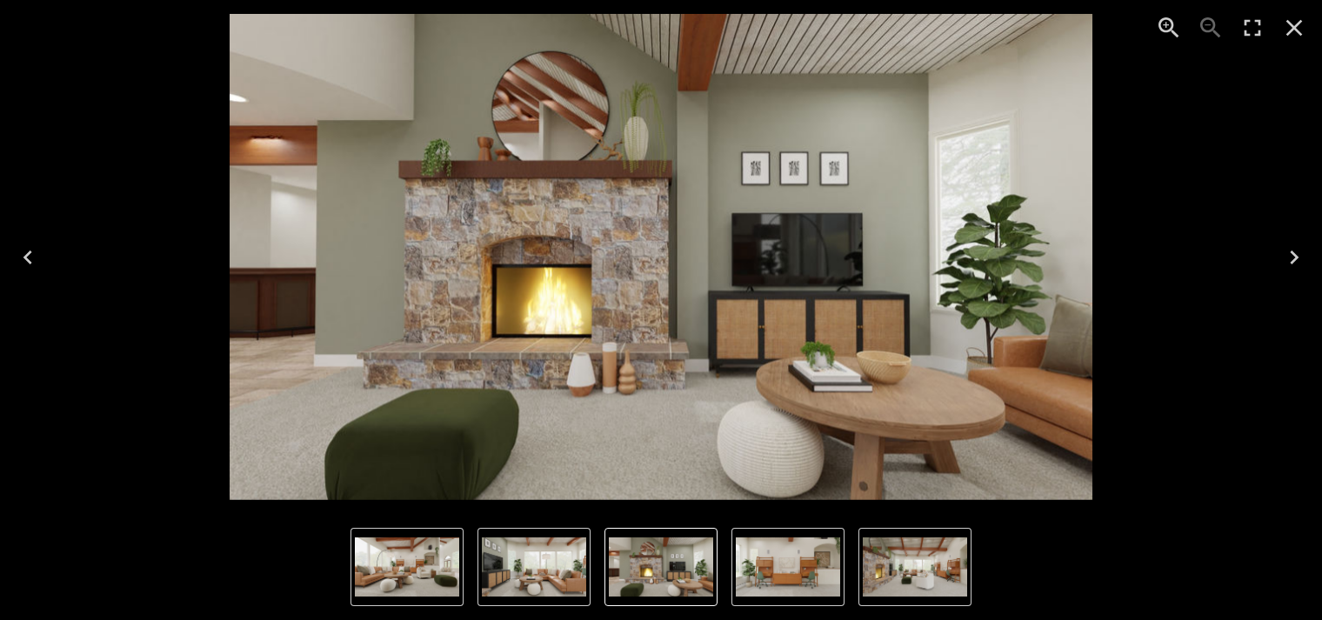
click at [1299, 26] on icon "Close" at bounding box center [1294, 28] width 28 height 28
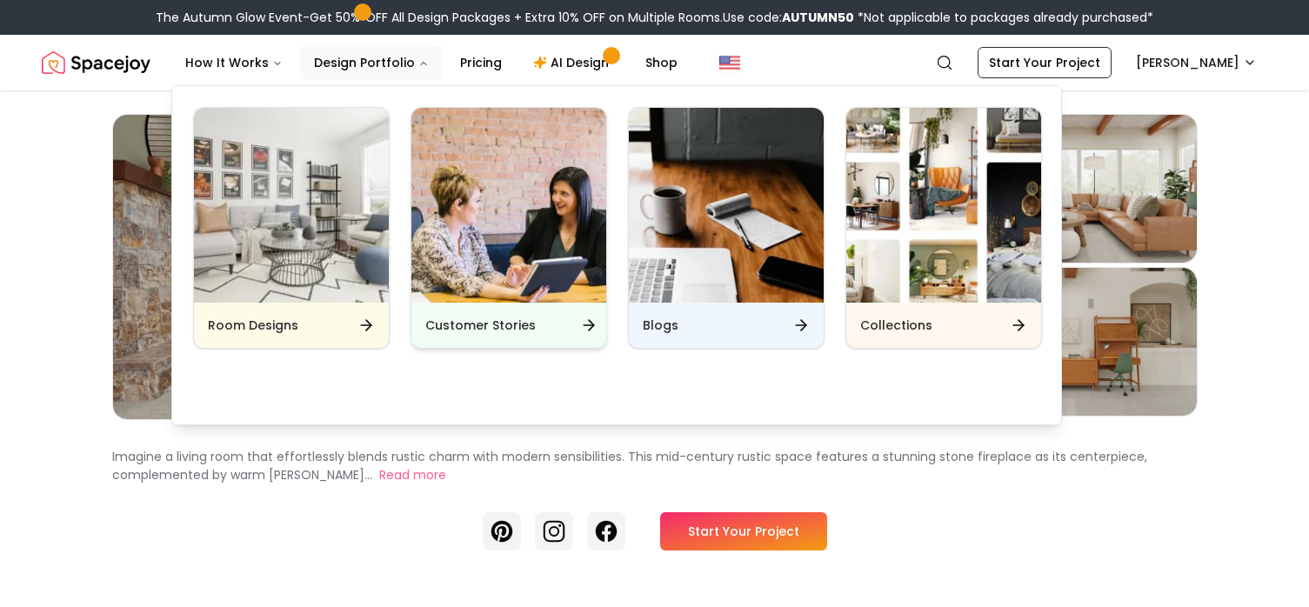
click at [471, 348] on div "Customer Stories" at bounding box center [508, 325] width 195 height 45
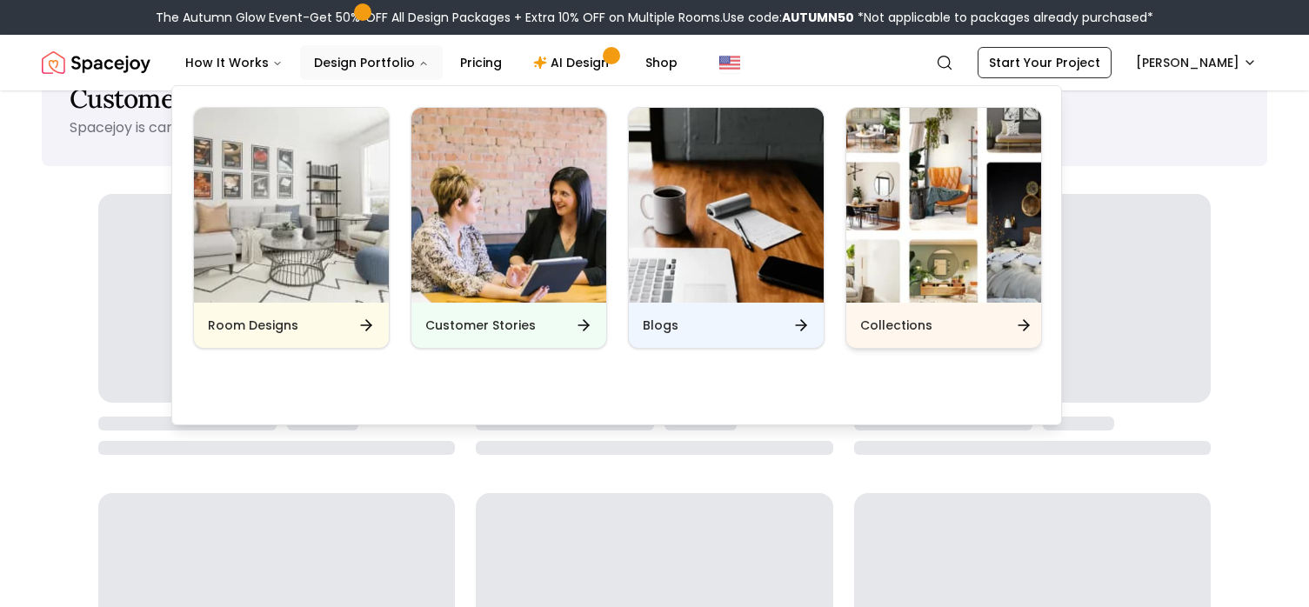
click at [971, 348] on div "Collections" at bounding box center [943, 325] width 195 height 45
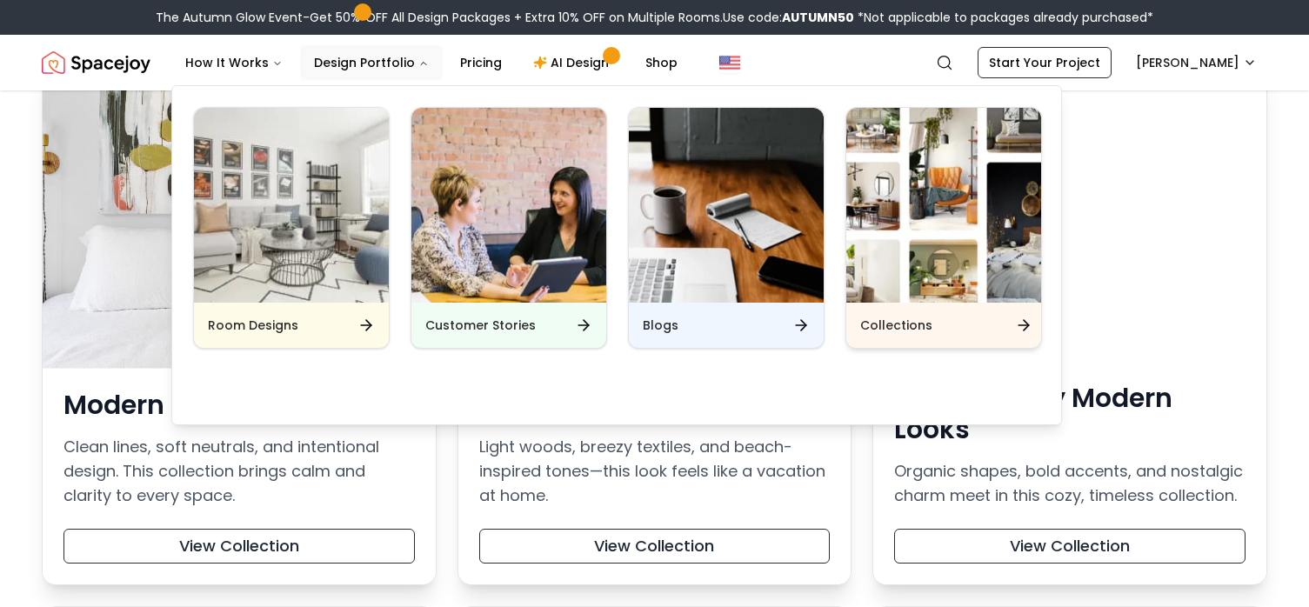
scroll to position [305, 0]
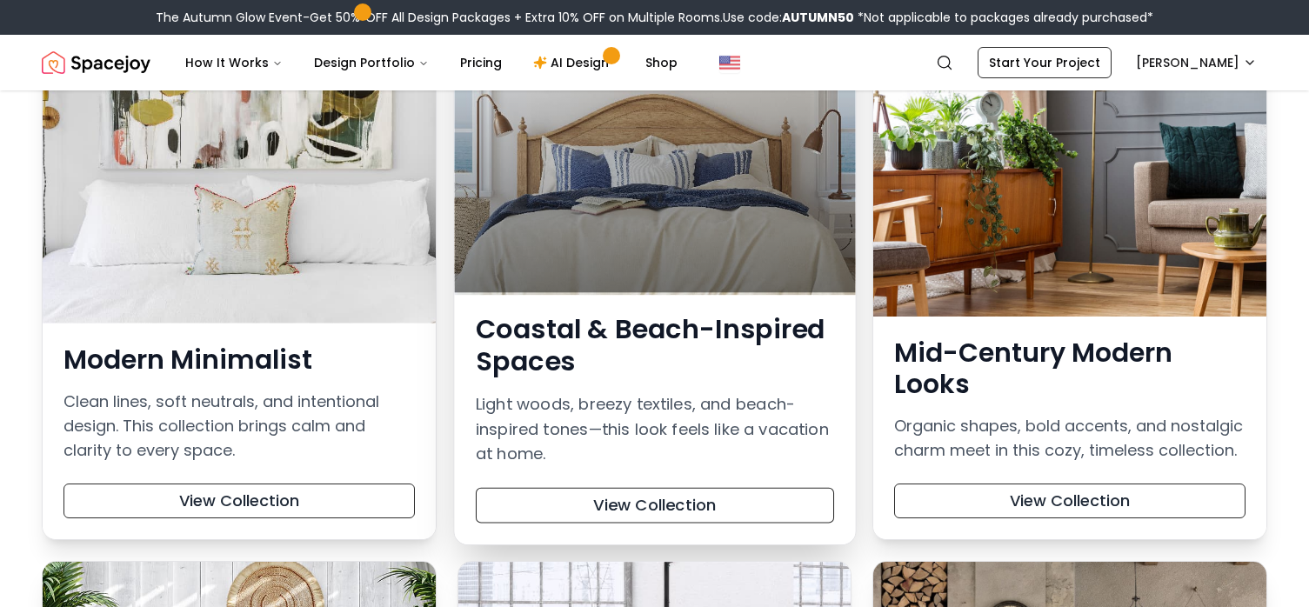
click at [564, 467] on p "Light woods, breezy textiles, and beach-inspired tones—this look feels like a v…" at bounding box center [655, 429] width 358 height 75
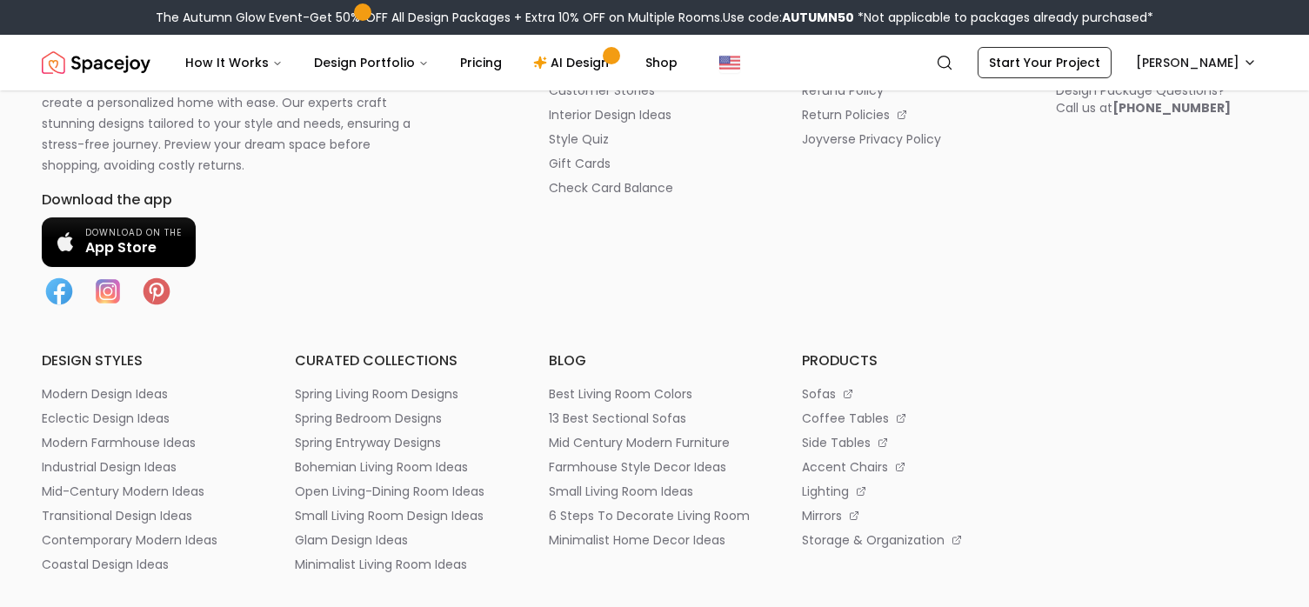
scroll to position [7655, 168]
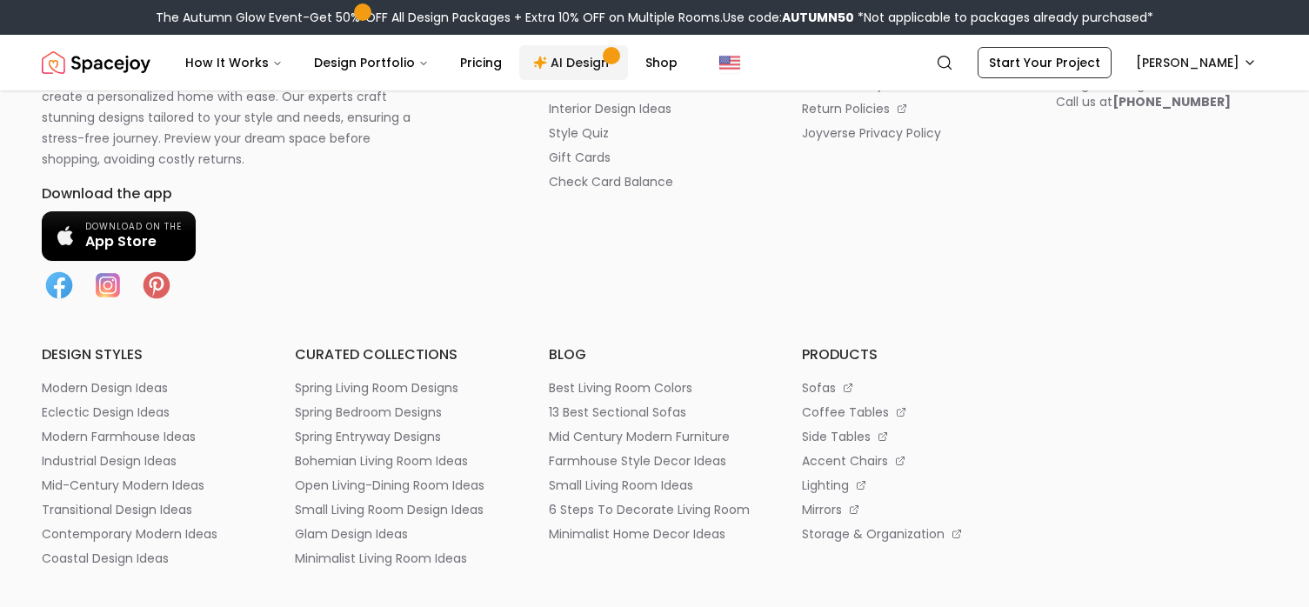
click at [628, 80] on link "AI Design" at bounding box center [573, 62] width 109 height 35
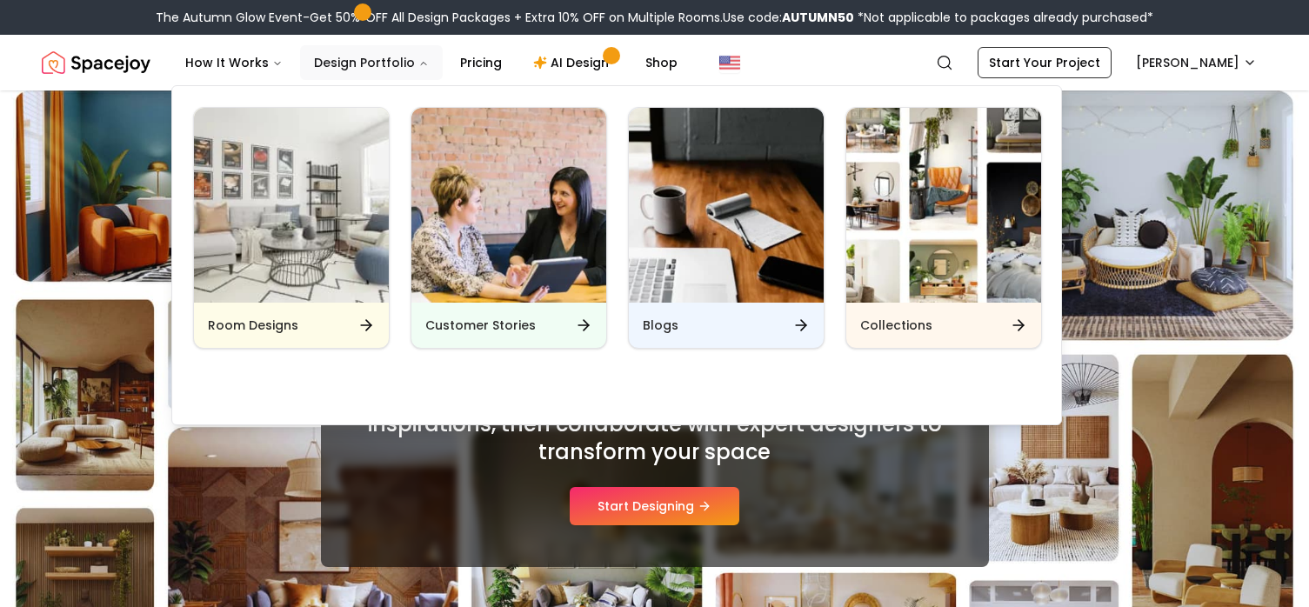
click at [443, 80] on button "Design Portfolio" at bounding box center [371, 62] width 143 height 35
click at [930, 334] on h6 "Collections" at bounding box center [896, 325] width 72 height 17
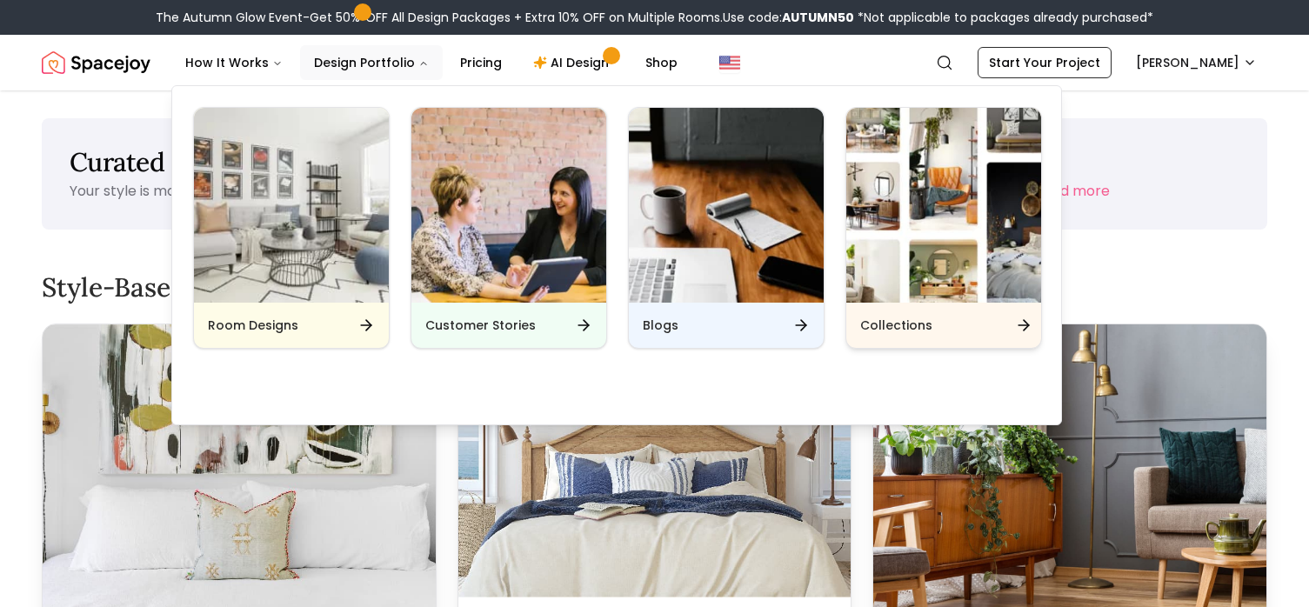
click at [930, 334] on h6 "Collections" at bounding box center [896, 325] width 72 height 17
click at [1032, 334] on icon "Main" at bounding box center [1023, 325] width 17 height 17
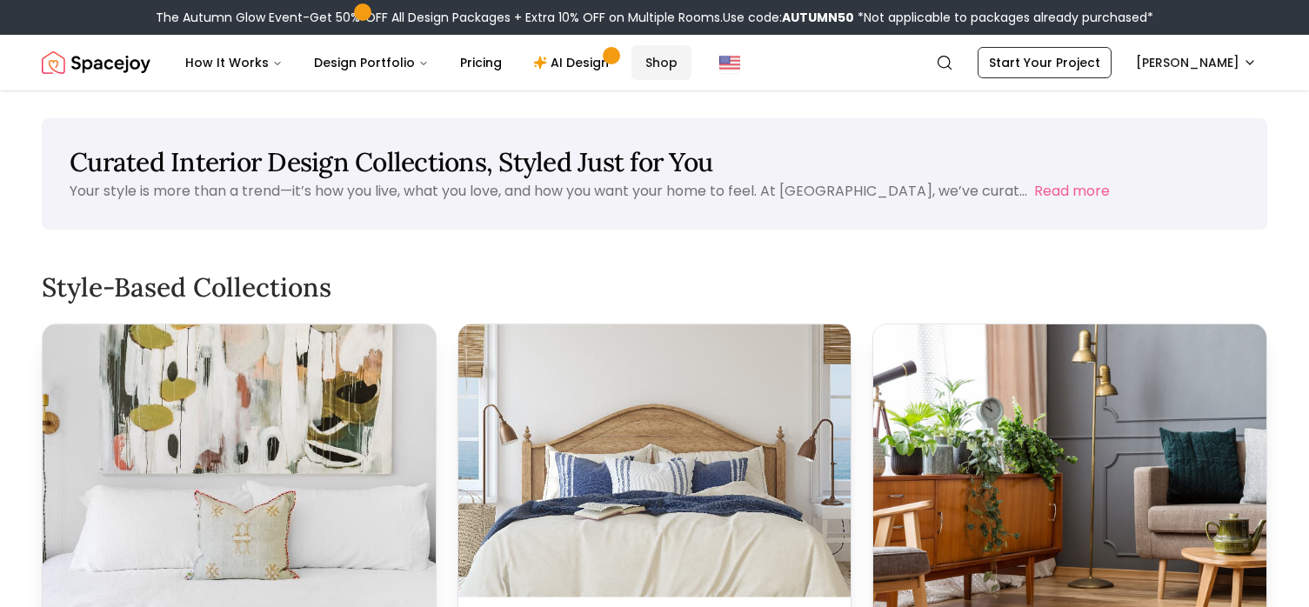
click at [691, 80] on link "Shop" at bounding box center [661, 62] width 60 height 35
